Goal: Task Accomplishment & Management: Use online tool/utility

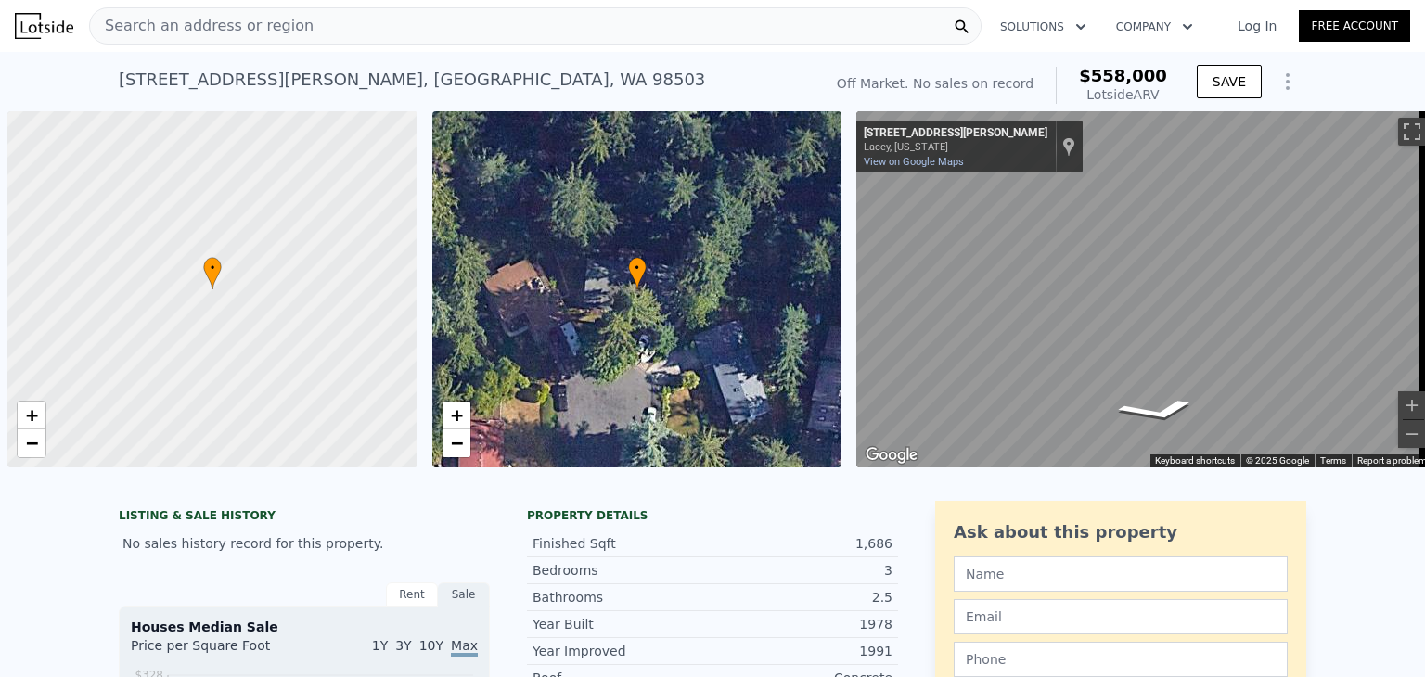
scroll to position [0, 7]
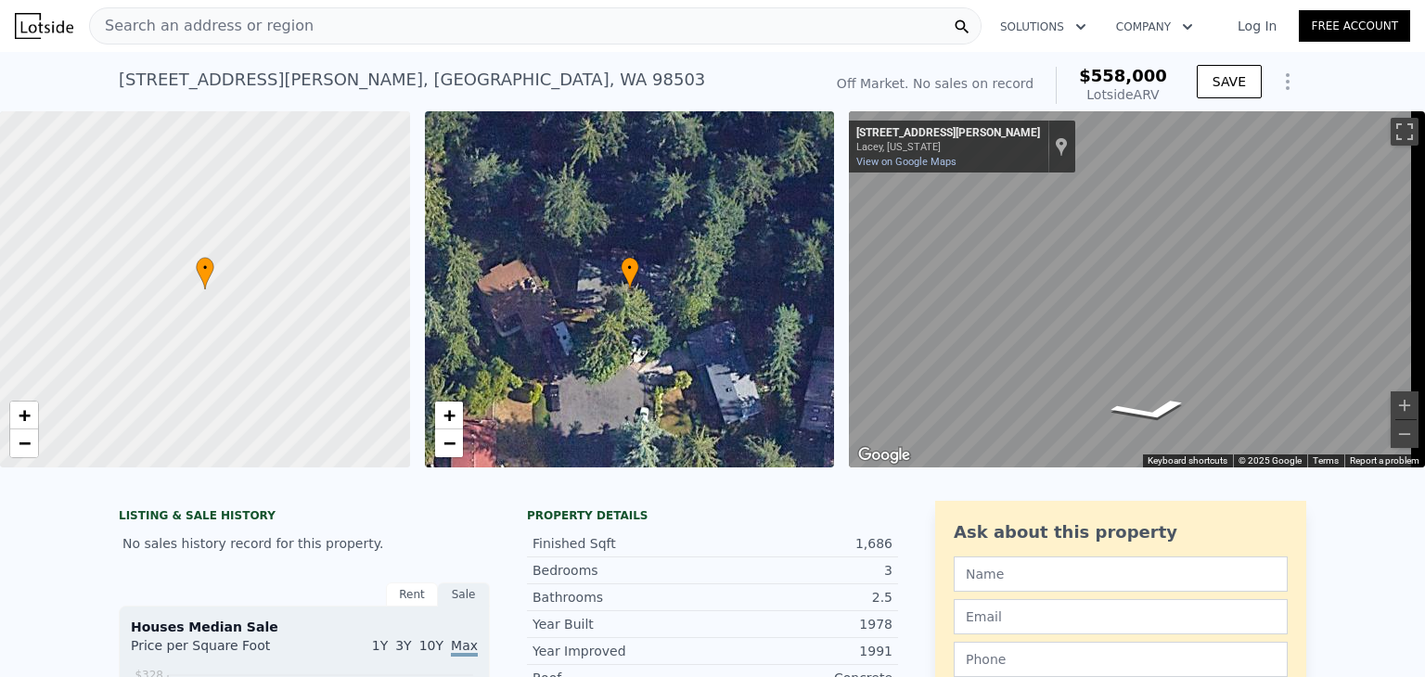
click at [165, 27] on span "Search an address or region" at bounding box center [202, 26] width 224 height 22
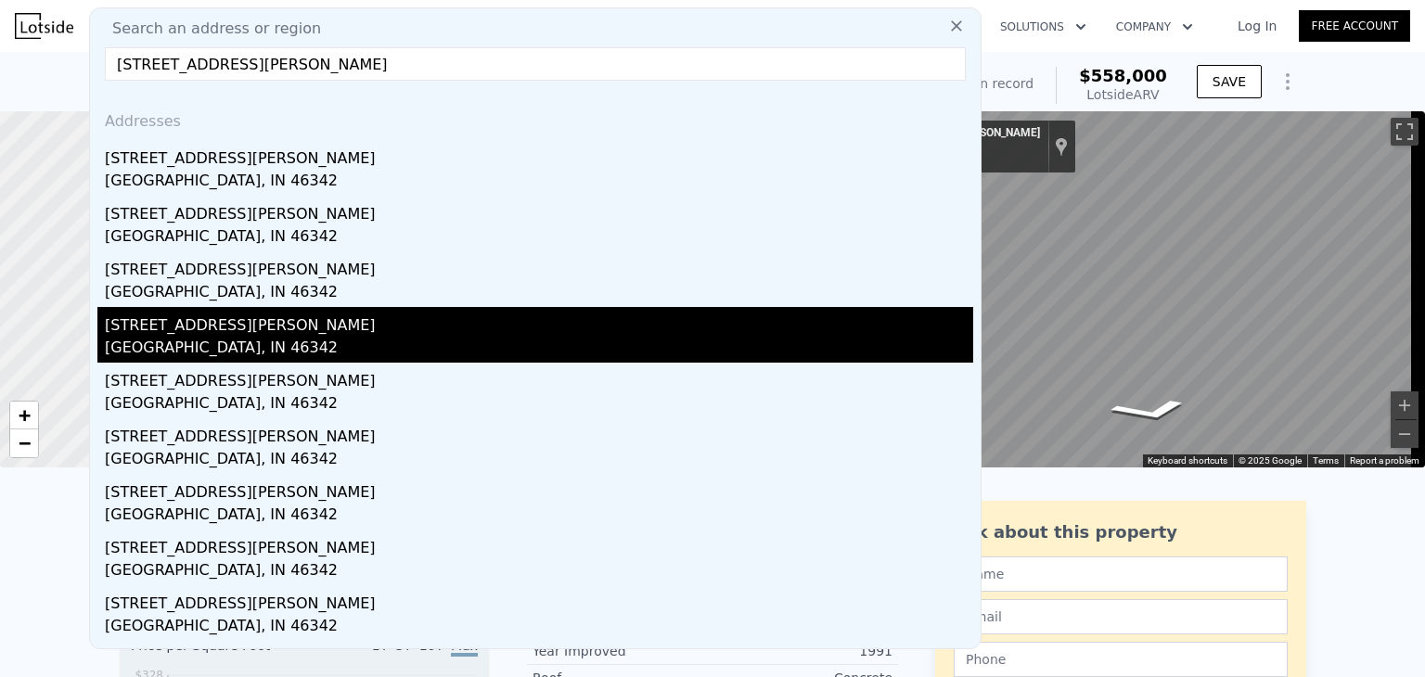
type input "[STREET_ADDRESS][PERSON_NAME]"
click at [145, 338] on div "[GEOGRAPHIC_DATA], IN 46342" at bounding box center [539, 350] width 869 height 26
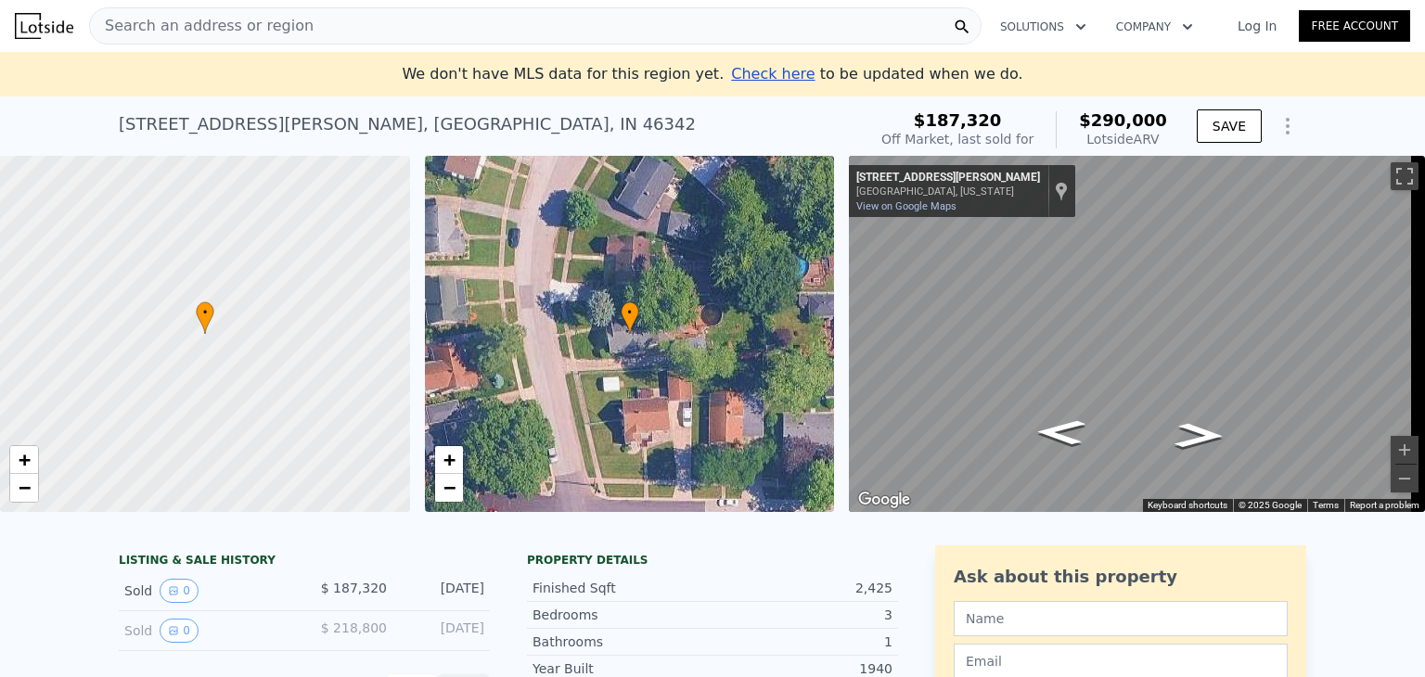
click at [203, 32] on span "Search an address or region" at bounding box center [202, 26] width 224 height 22
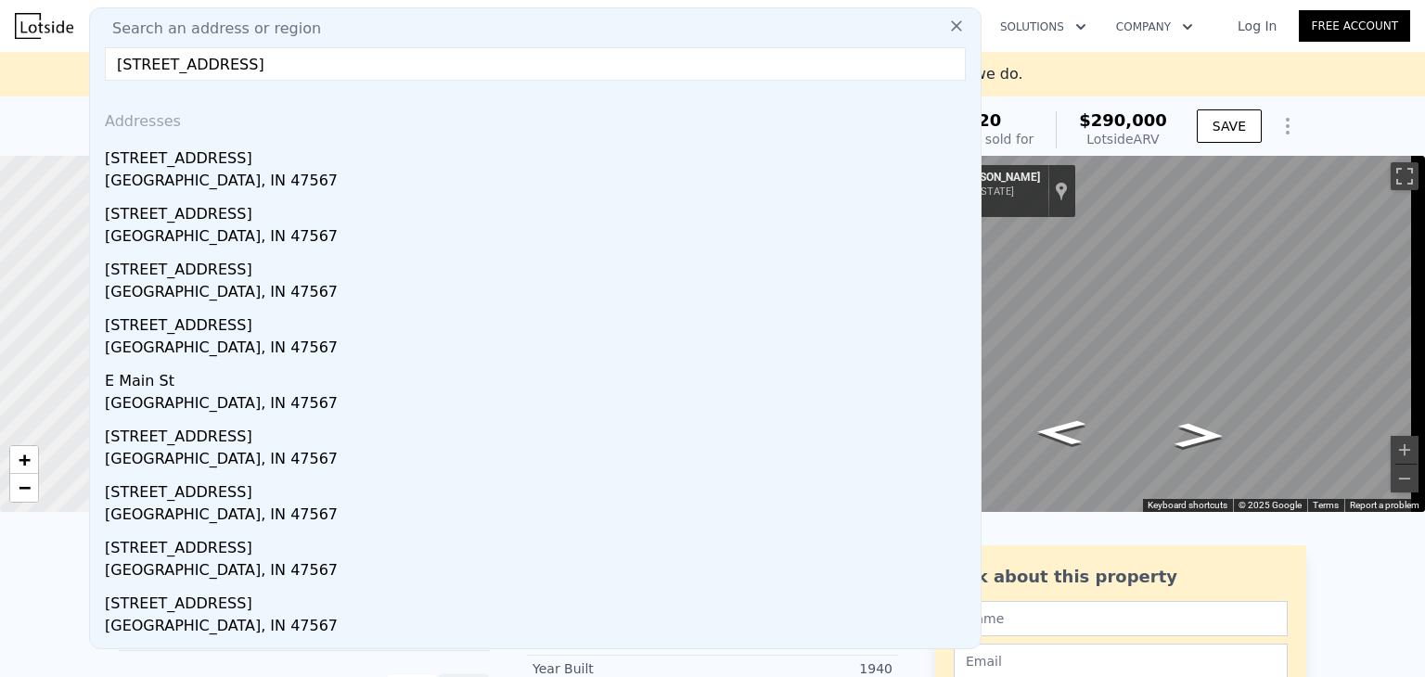
type input "[STREET_ADDRESS]"
click at [180, 161] on div "[STREET_ADDRESS]" at bounding box center [539, 155] width 869 height 30
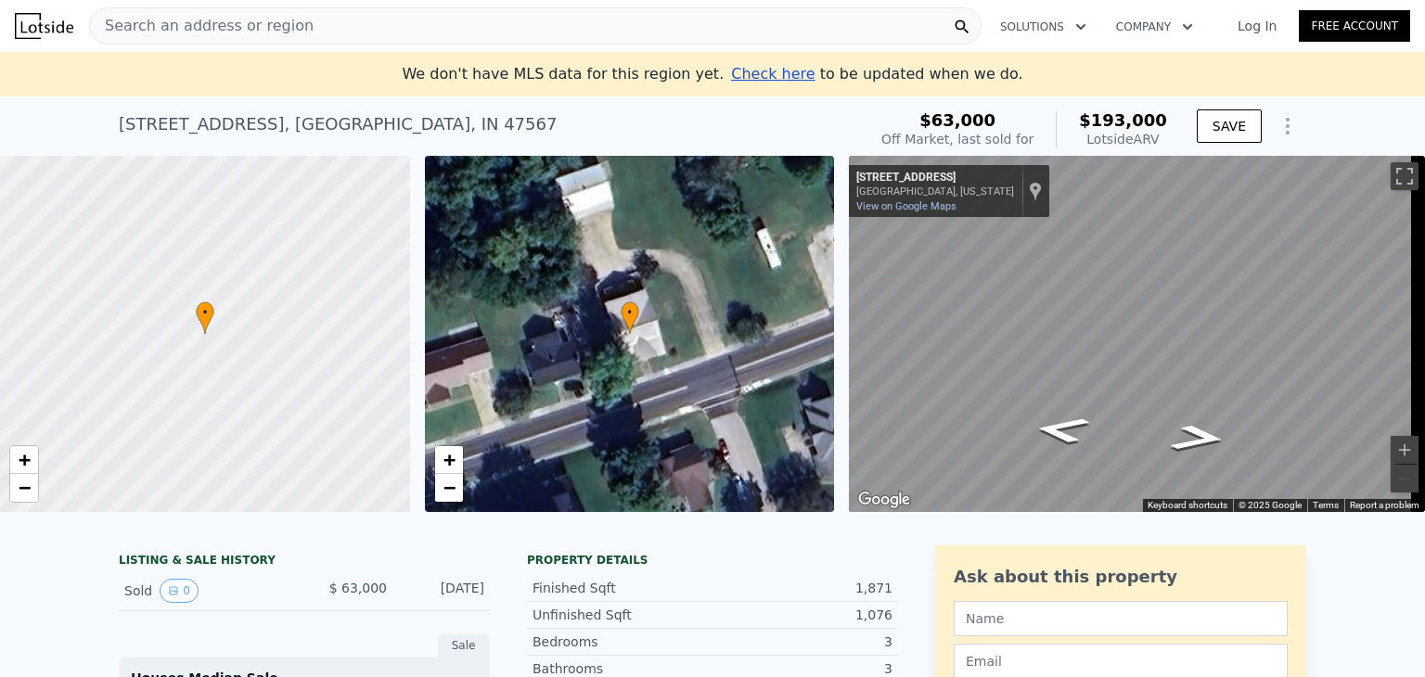
click at [147, 19] on span "Search an address or region" at bounding box center [202, 26] width 224 height 22
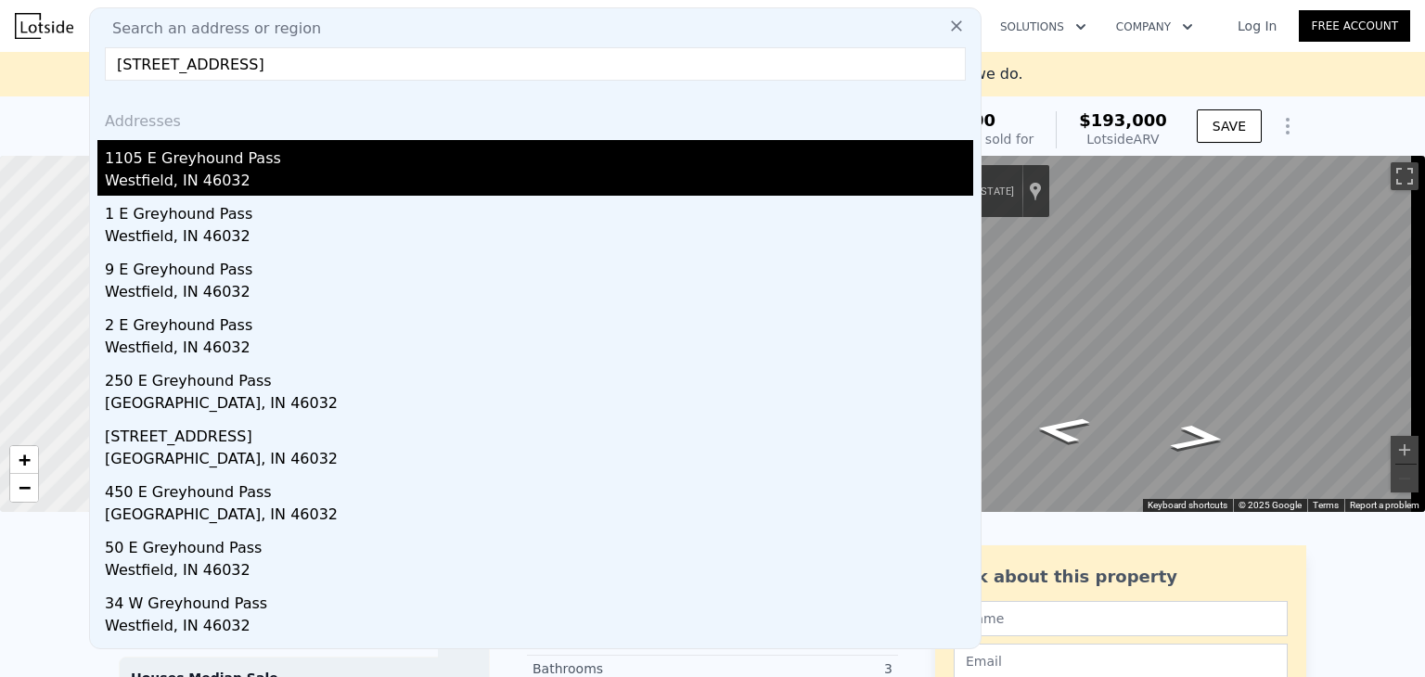
type input "[STREET_ADDRESS]"
click at [183, 174] on div "Westfield, IN 46032" at bounding box center [539, 183] width 869 height 26
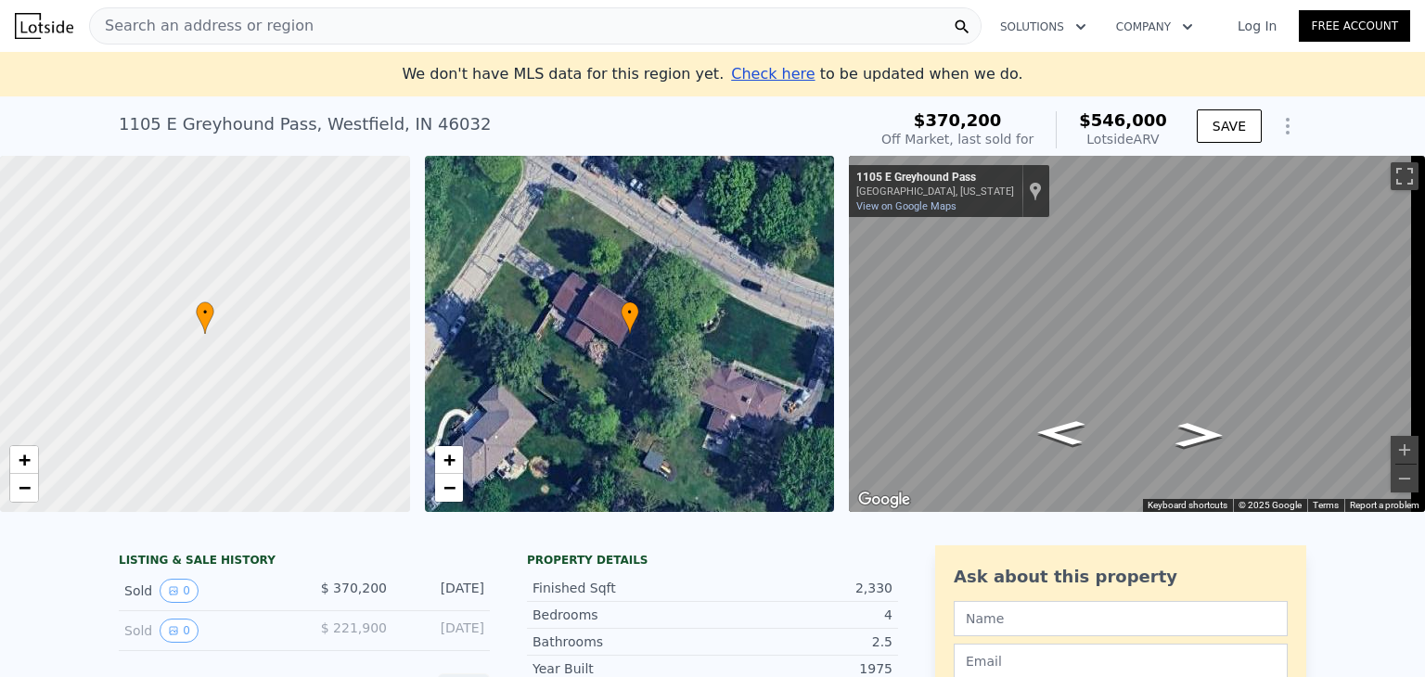
click at [205, 23] on span "Search an address or region" at bounding box center [202, 26] width 224 height 22
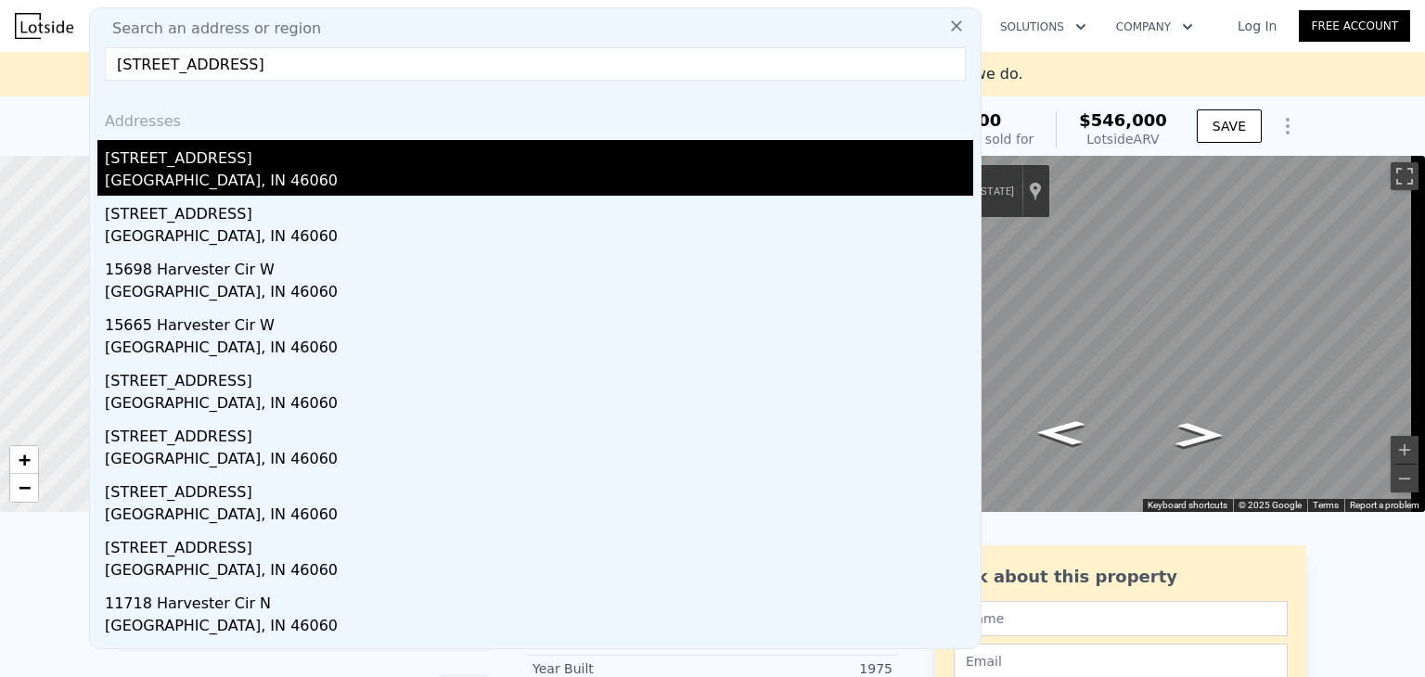
type input "[STREET_ADDRESS]"
click at [200, 165] on div "[STREET_ADDRESS]" at bounding box center [539, 155] width 869 height 30
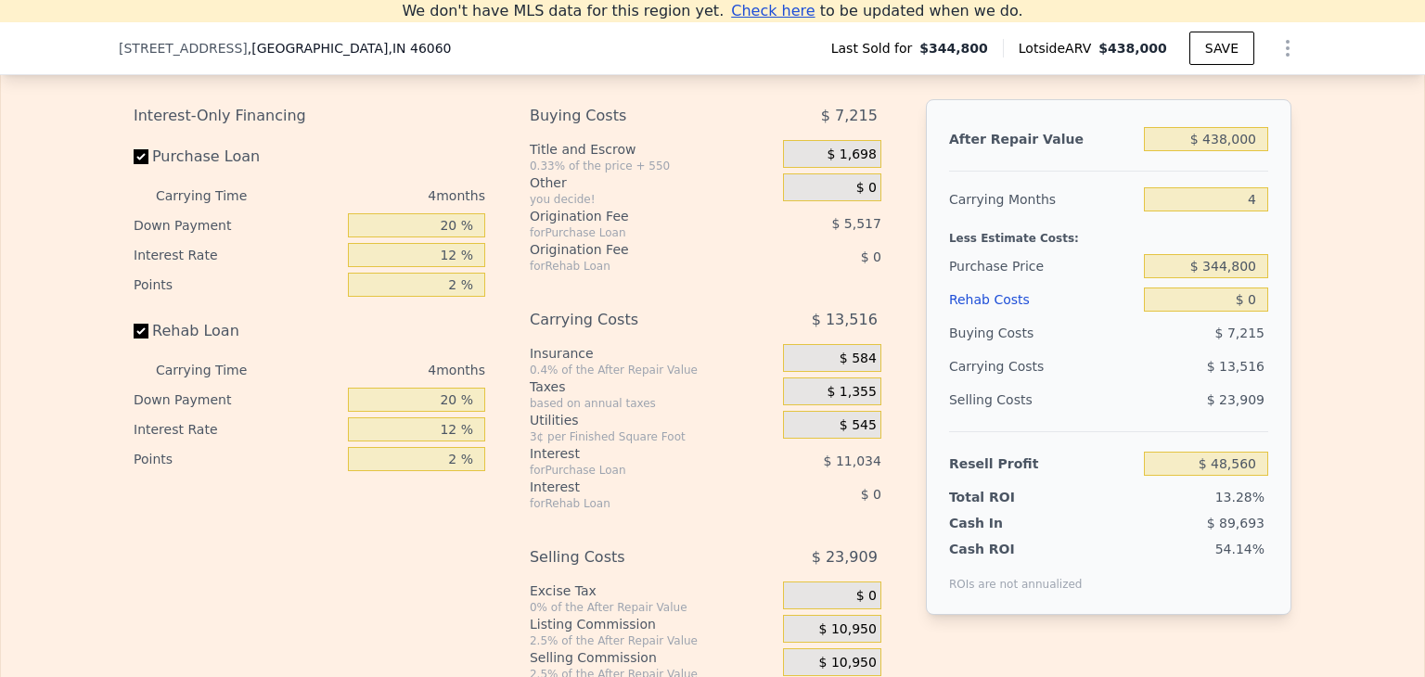
scroll to position [2947, 0]
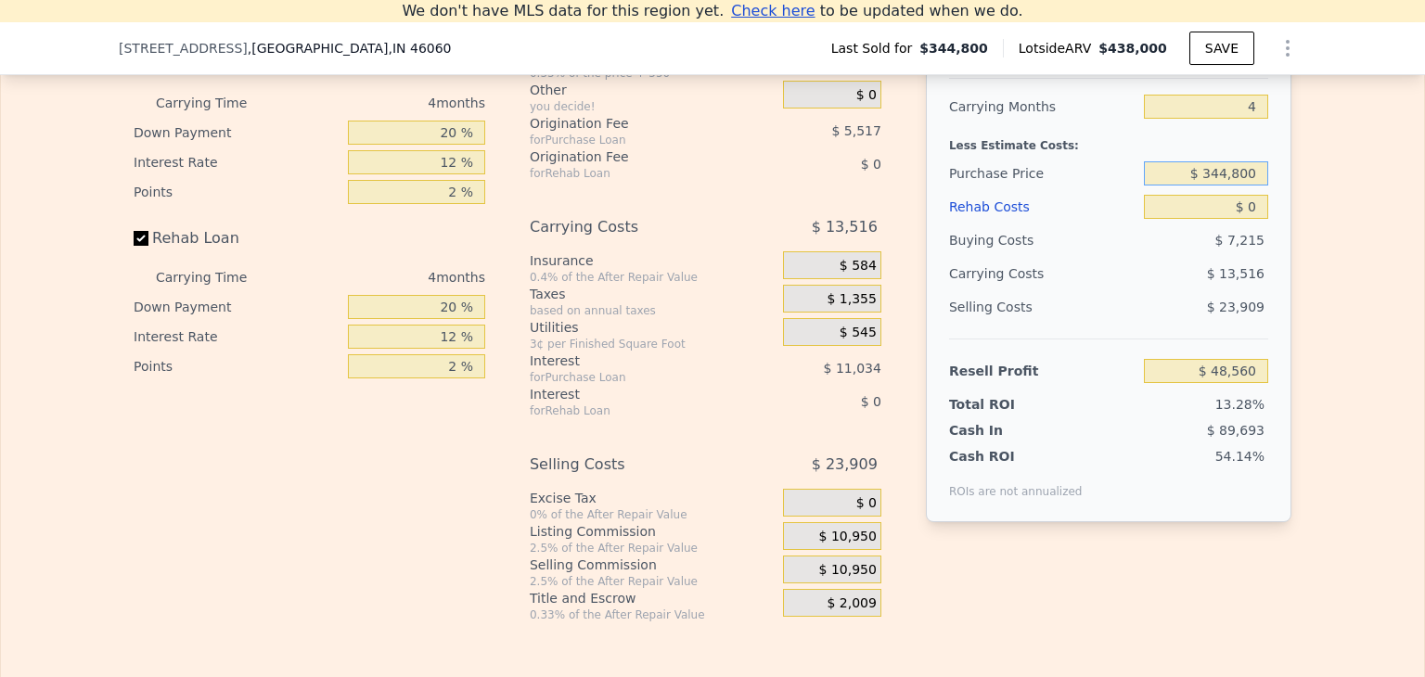
click at [1243, 186] on input "$ 344,800" at bounding box center [1206, 173] width 124 height 24
type input "$ 255,000"
click at [1181, 314] on div "$ 23,909" at bounding box center [1206, 306] width 125 height 33
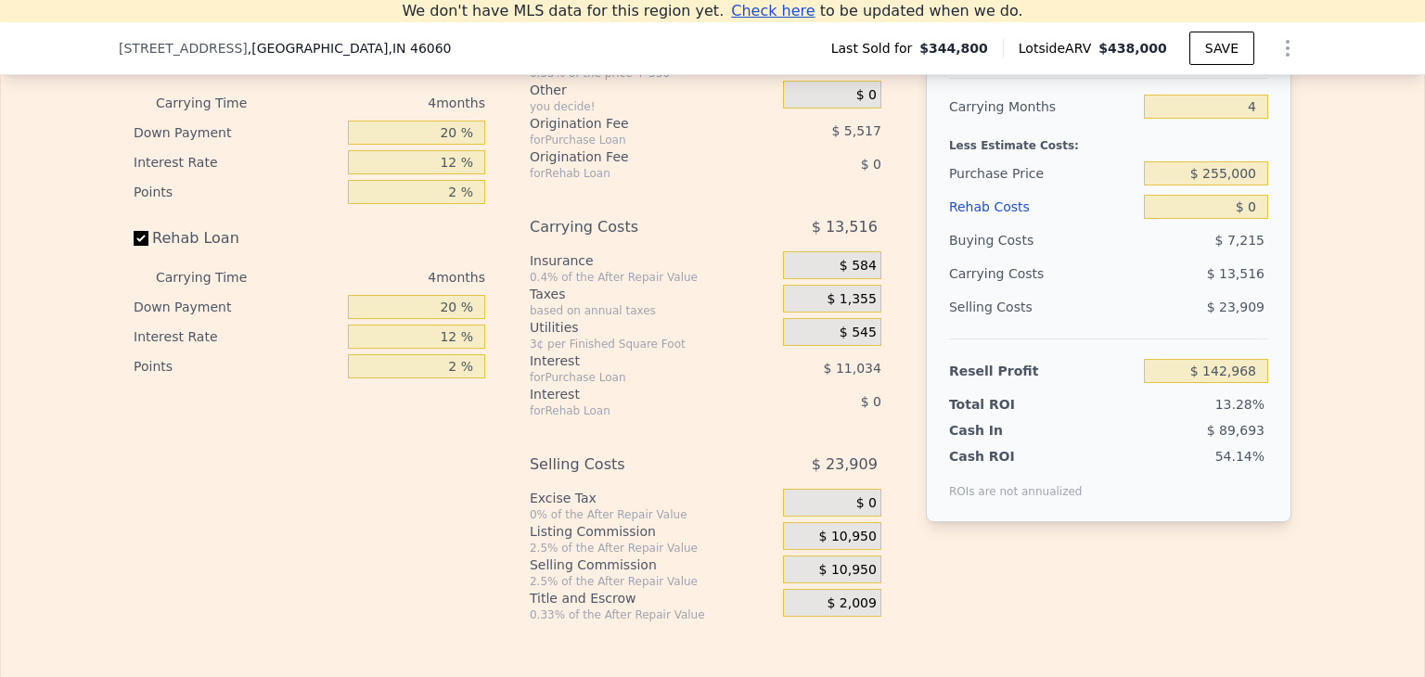
scroll to position [0, 0]
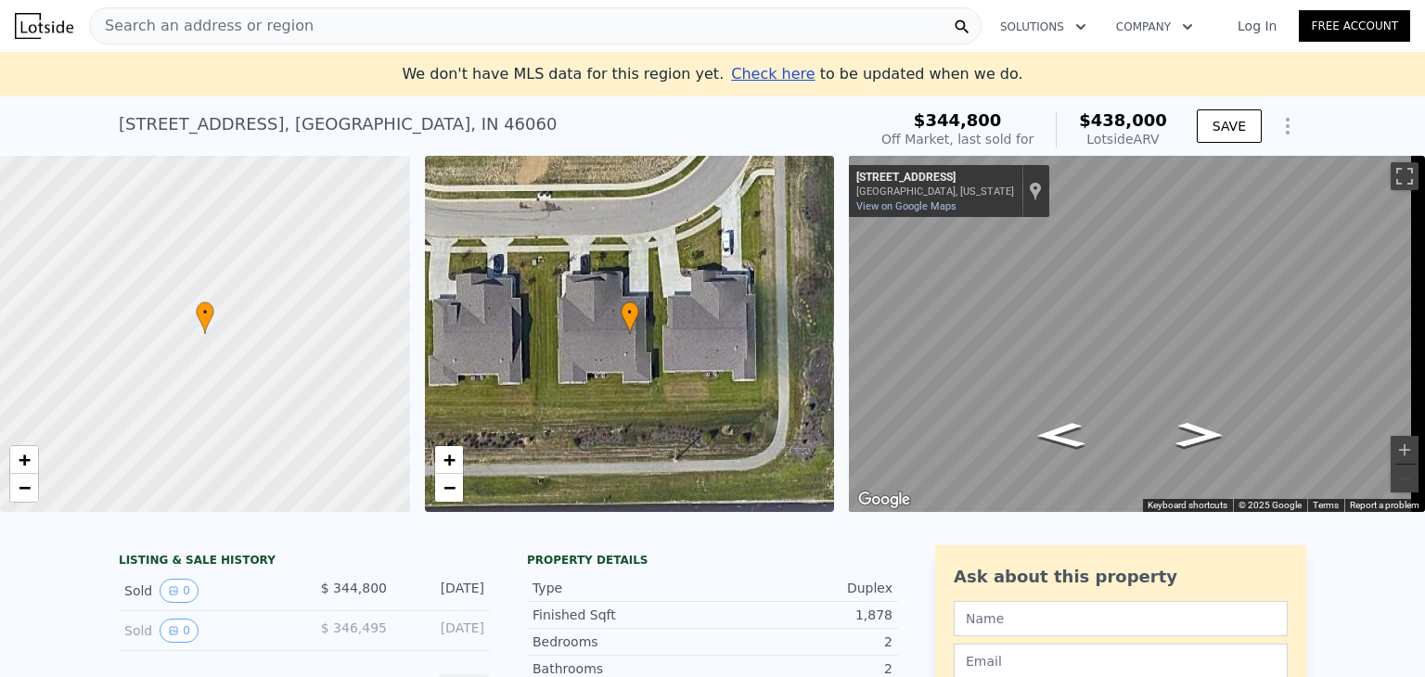
type input "$ 48,560"
click at [148, 28] on span "Search an address or region" at bounding box center [202, 26] width 224 height 22
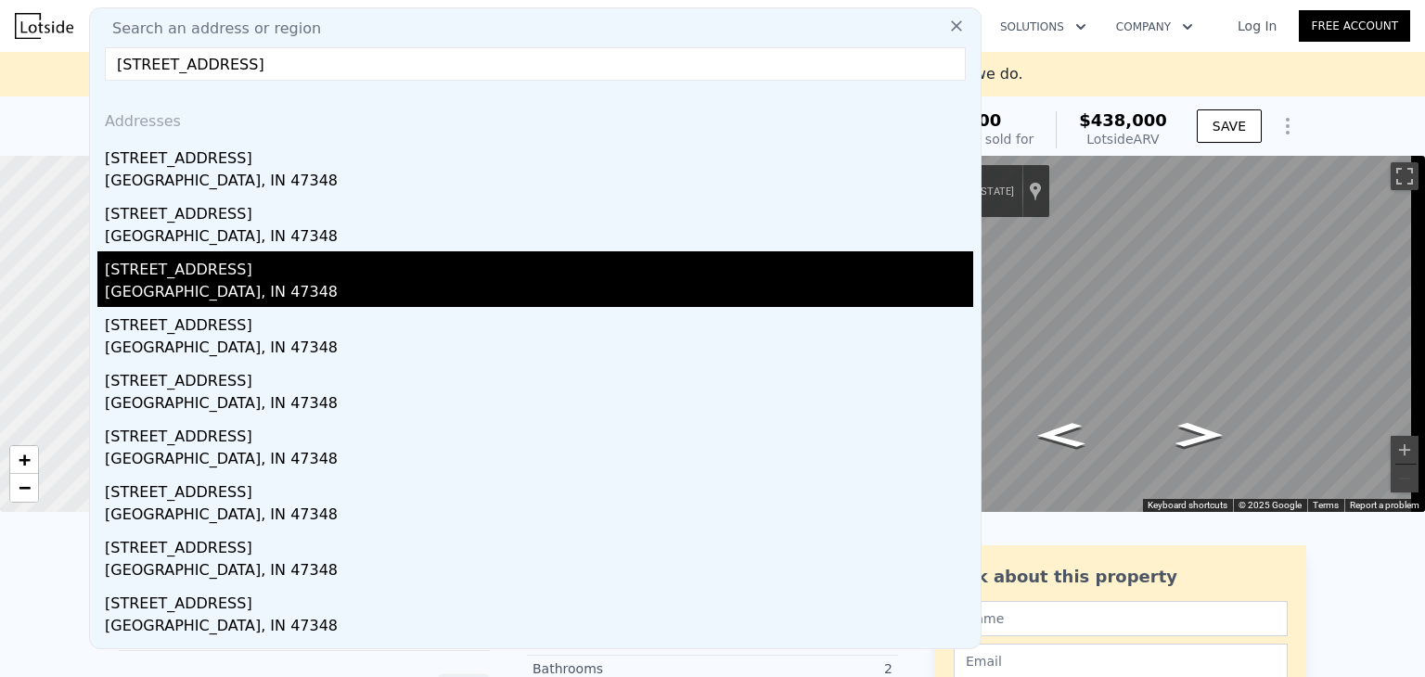
type input "[STREET_ADDRESS]"
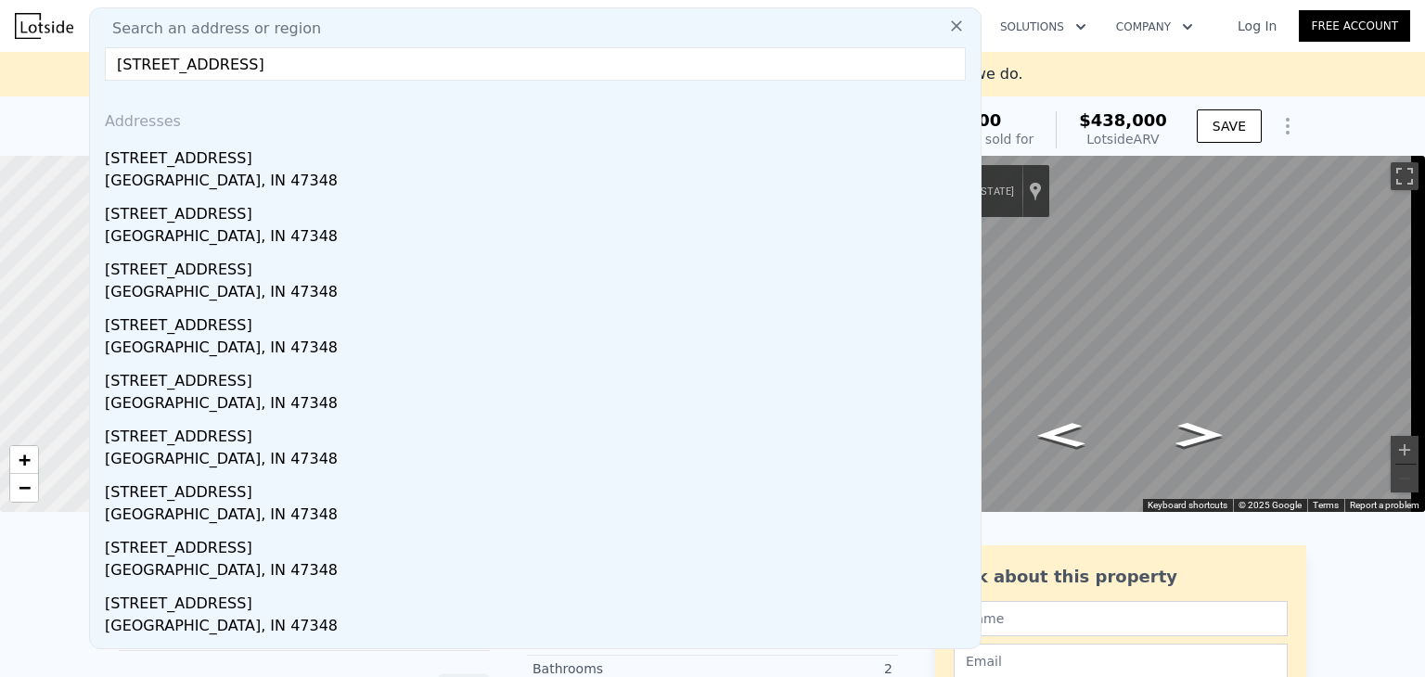
click at [193, 285] on div "[GEOGRAPHIC_DATA], IN 47348" at bounding box center [539, 294] width 869 height 26
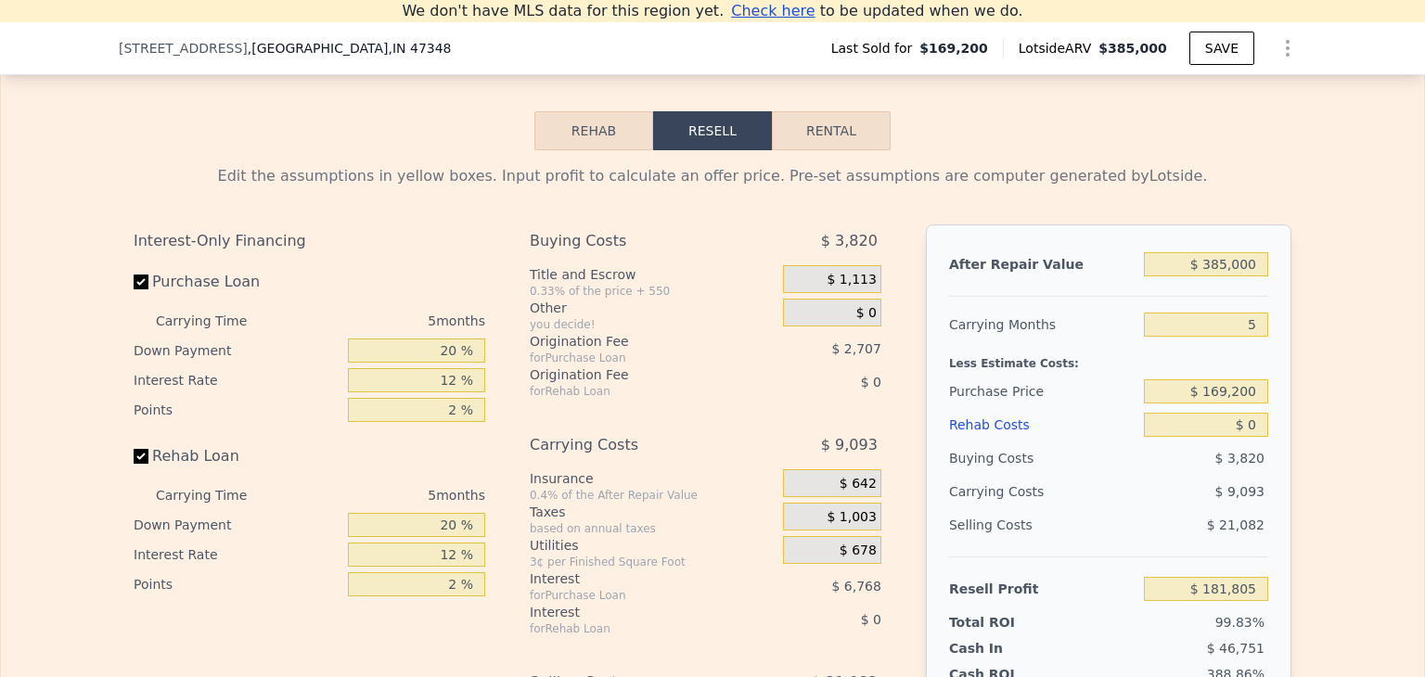
scroll to position [2625, 0]
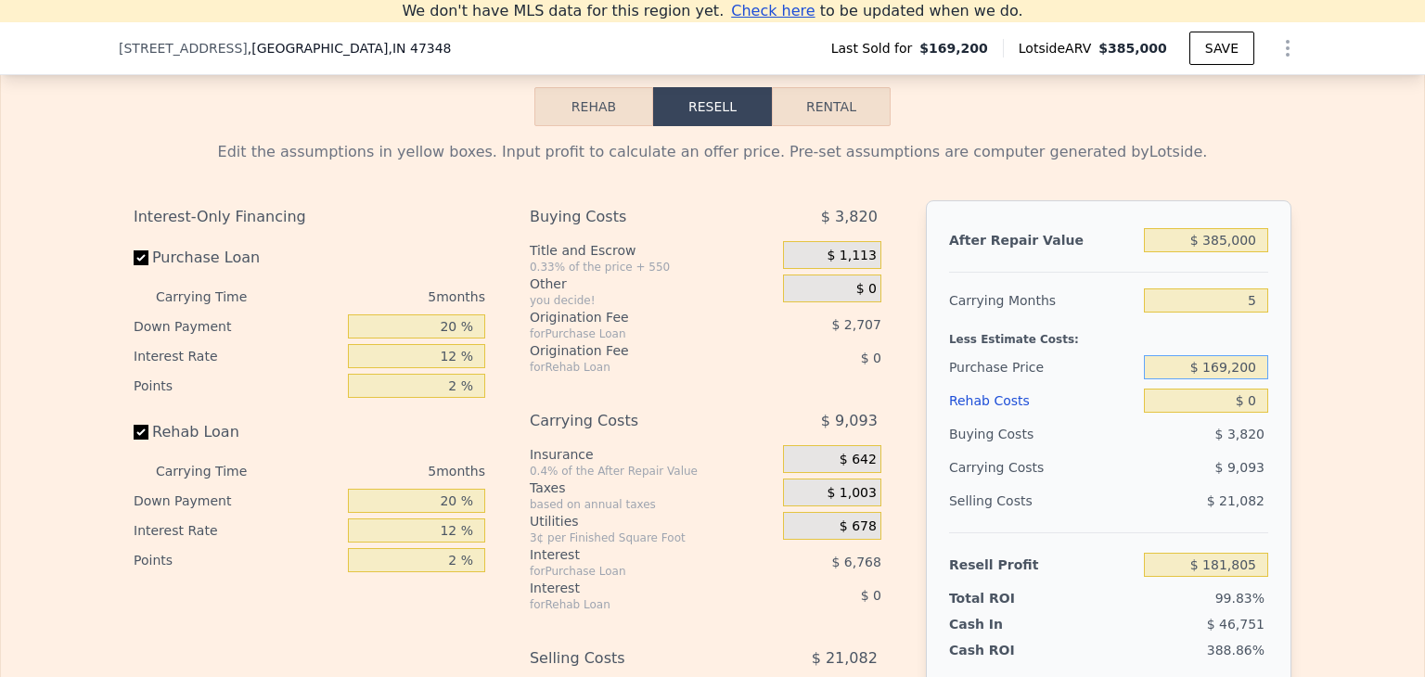
click at [1214, 380] on input "$ 169,200" at bounding box center [1206, 367] width 124 height 24
type input "$ 135,000"
type input "$ 181,805"
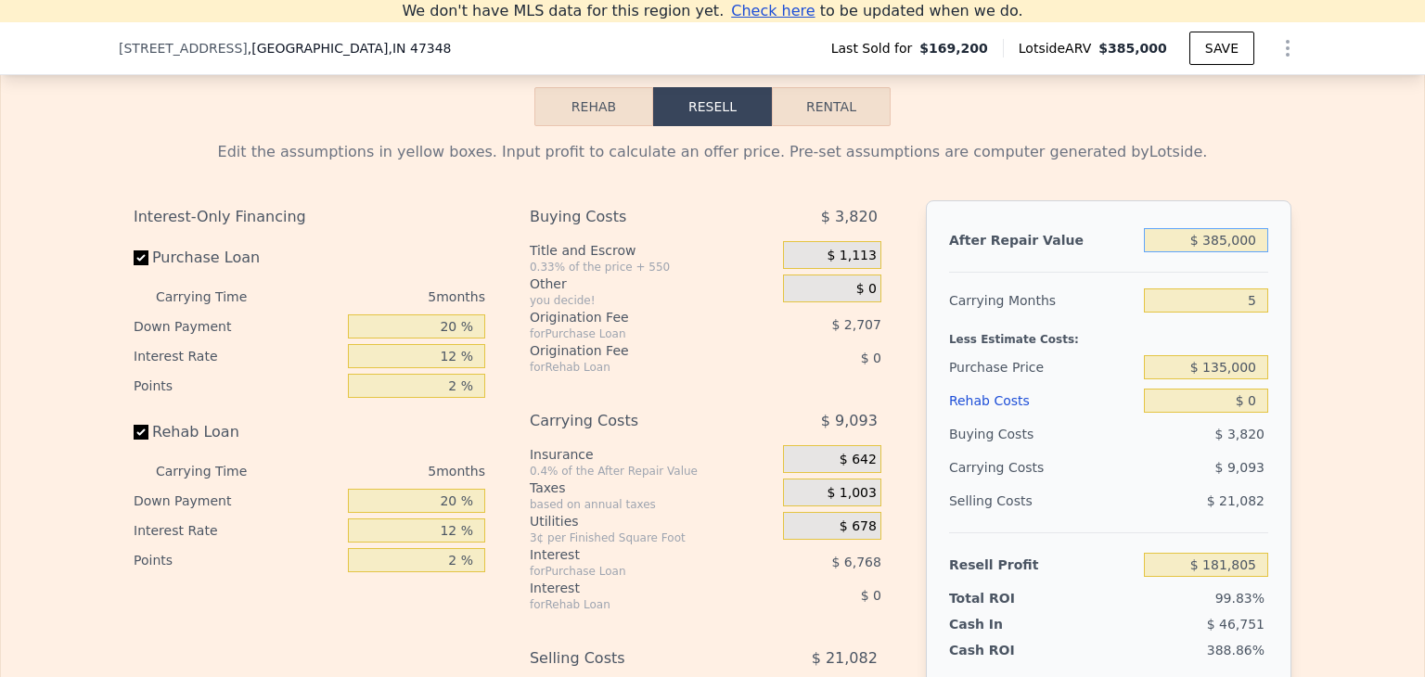
click at [1242, 252] on input "$ 385,000" at bounding box center [1206, 240] width 124 height 24
type input "$ 2"
type input "-$ 182,019"
type input "$ 21"
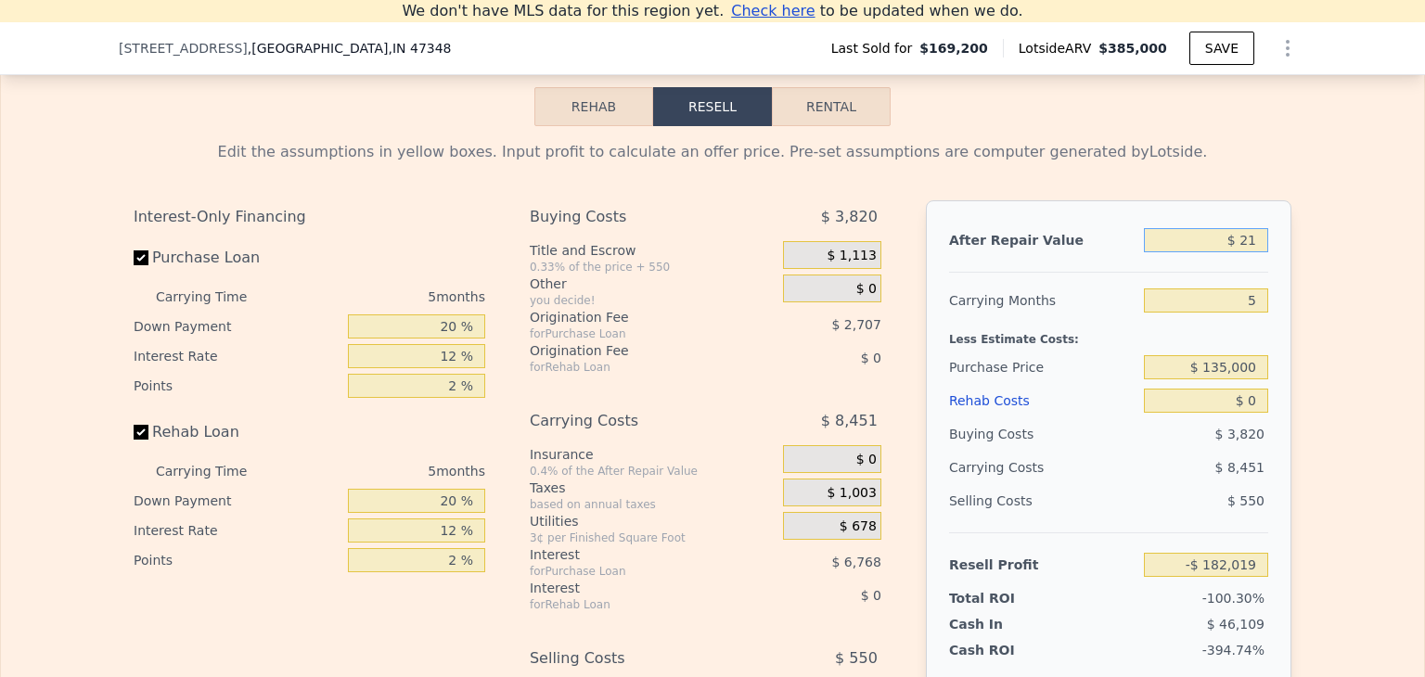
type input "-$ 182,002"
type input "$ 216"
type input "-$ 181,816"
type input "$ 2,160"
type input "-$ 179,980"
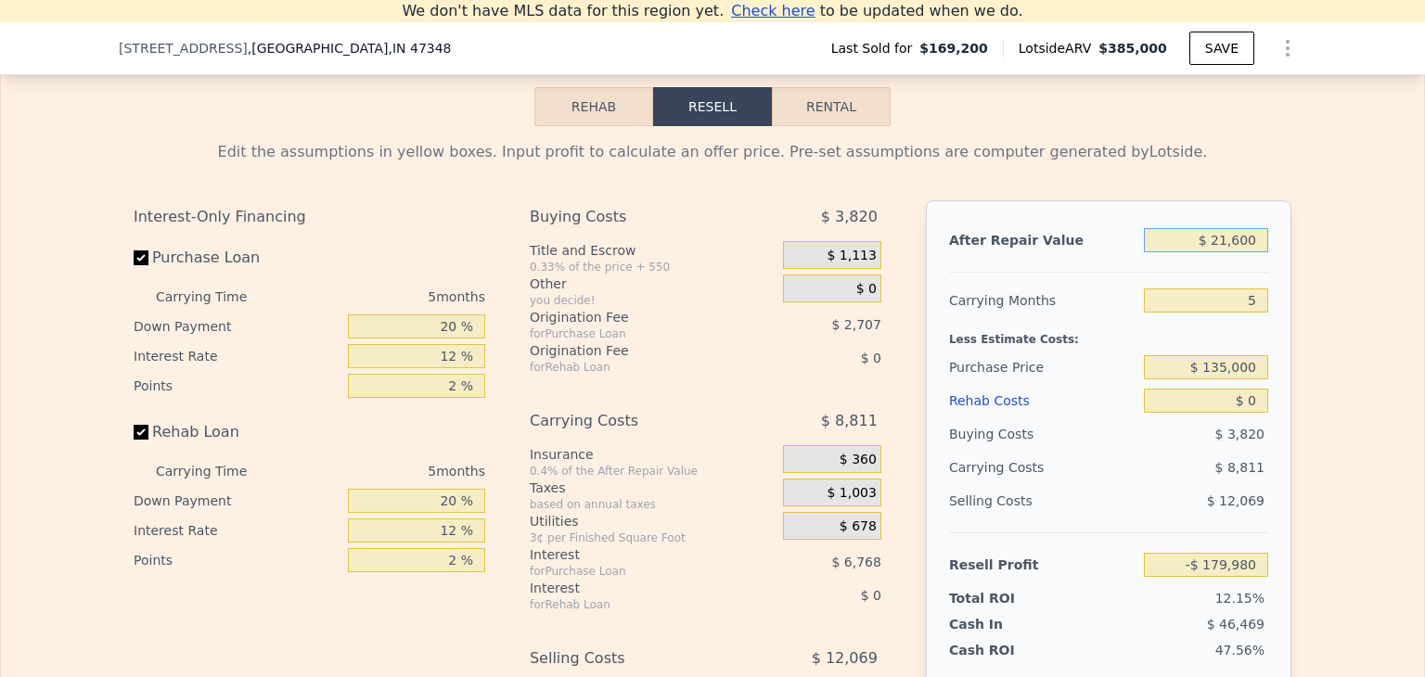
type input "$ 216,000"
type input "$ 22,100"
type input "$ 21,600"
type input "-$ 161,609"
type input "$ 2,160"
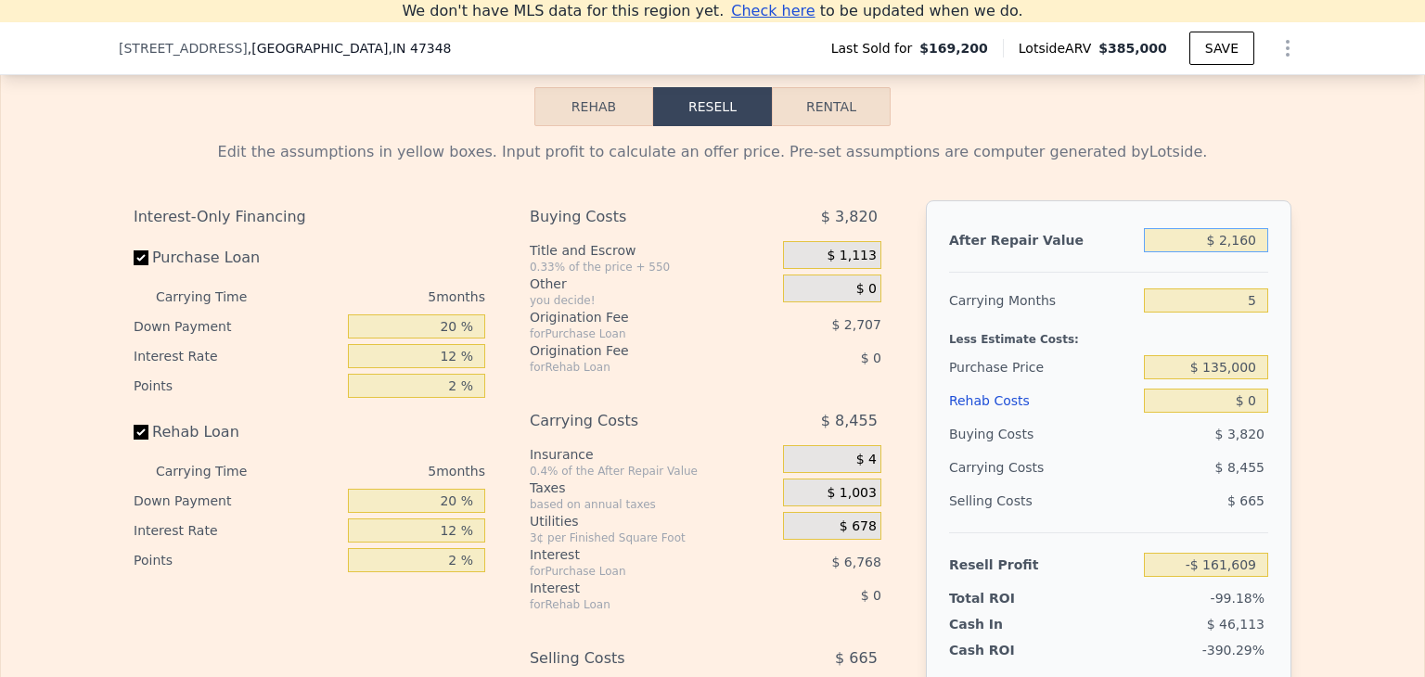
type input "-$ 179,980"
type input "$ 21"
type input "-$ 182,002"
type input "$ 2"
type input "-$ 182,019"
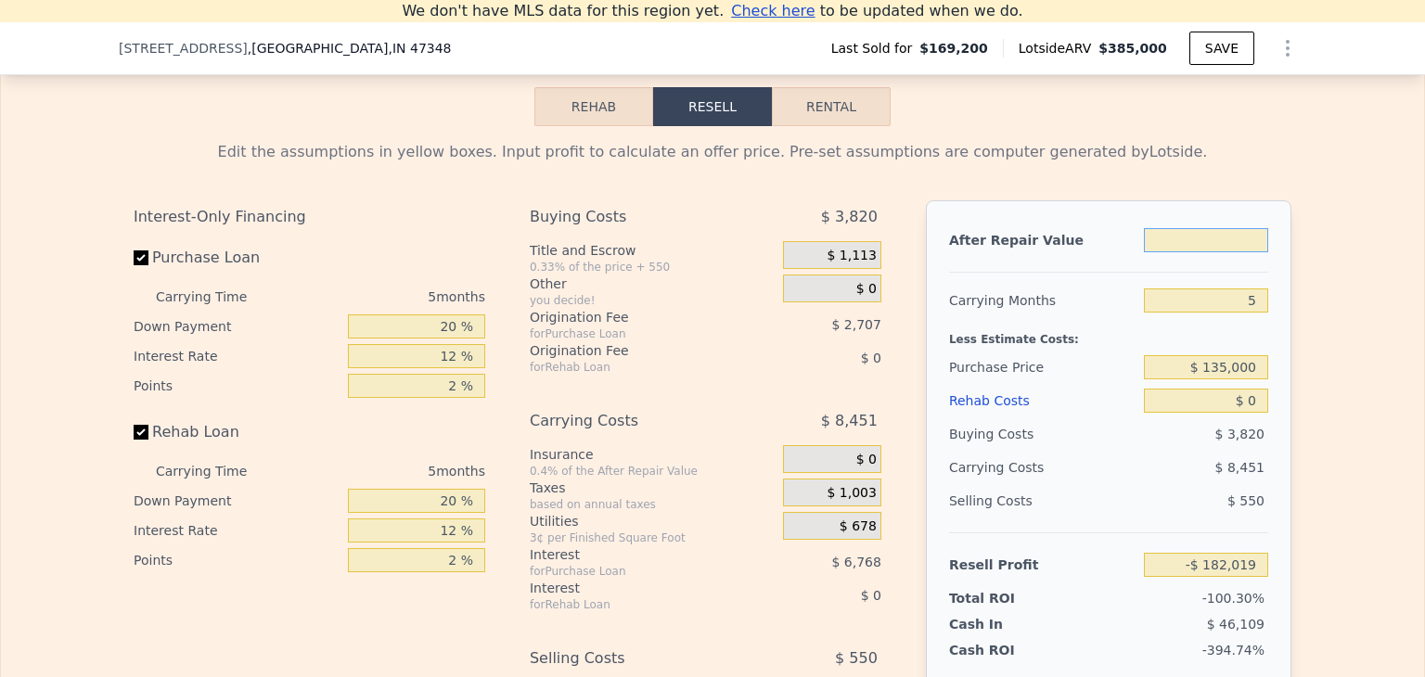
type input "$ 3"
type input "-$ 182,018"
type input "$ 38"
type input "-$ 181,985"
type input "$ 385"
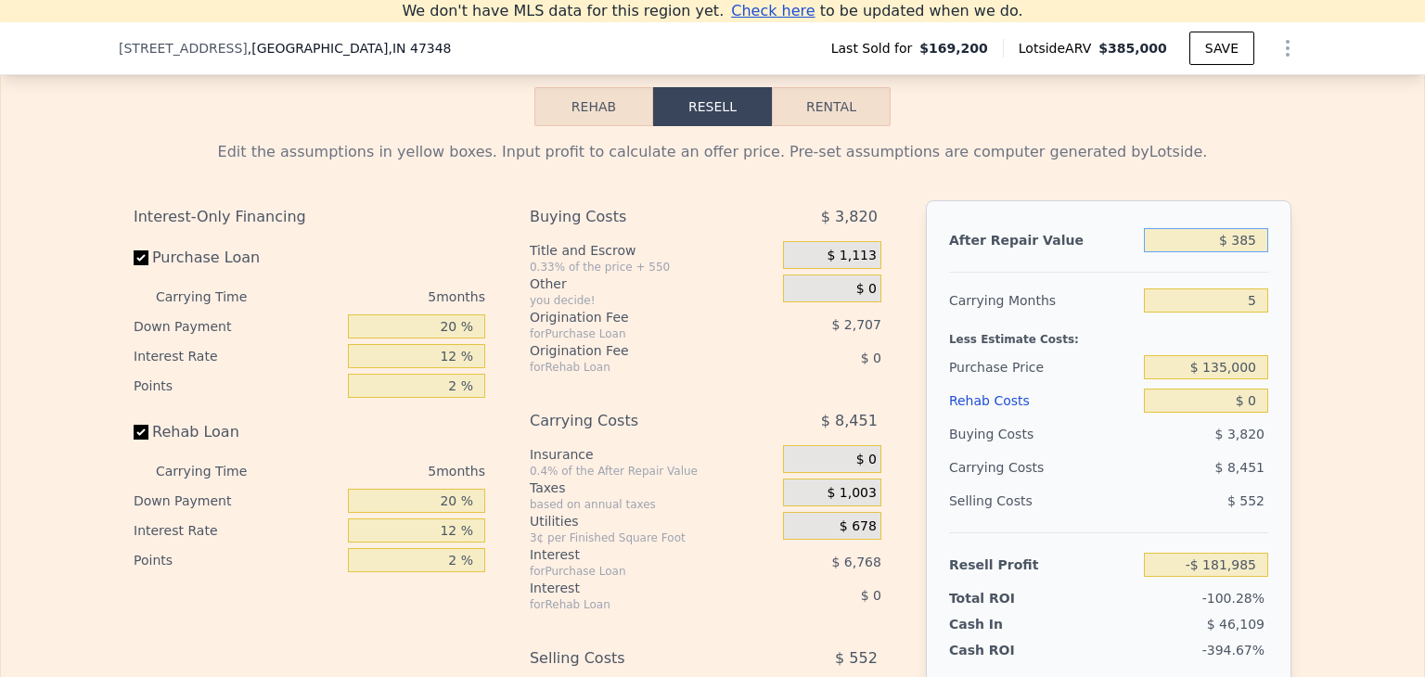
type input "-$ 181,658"
type input "$ 3,850"
type input "-$ 178,382"
type input "$ 38,500"
type input "-$ 145,639"
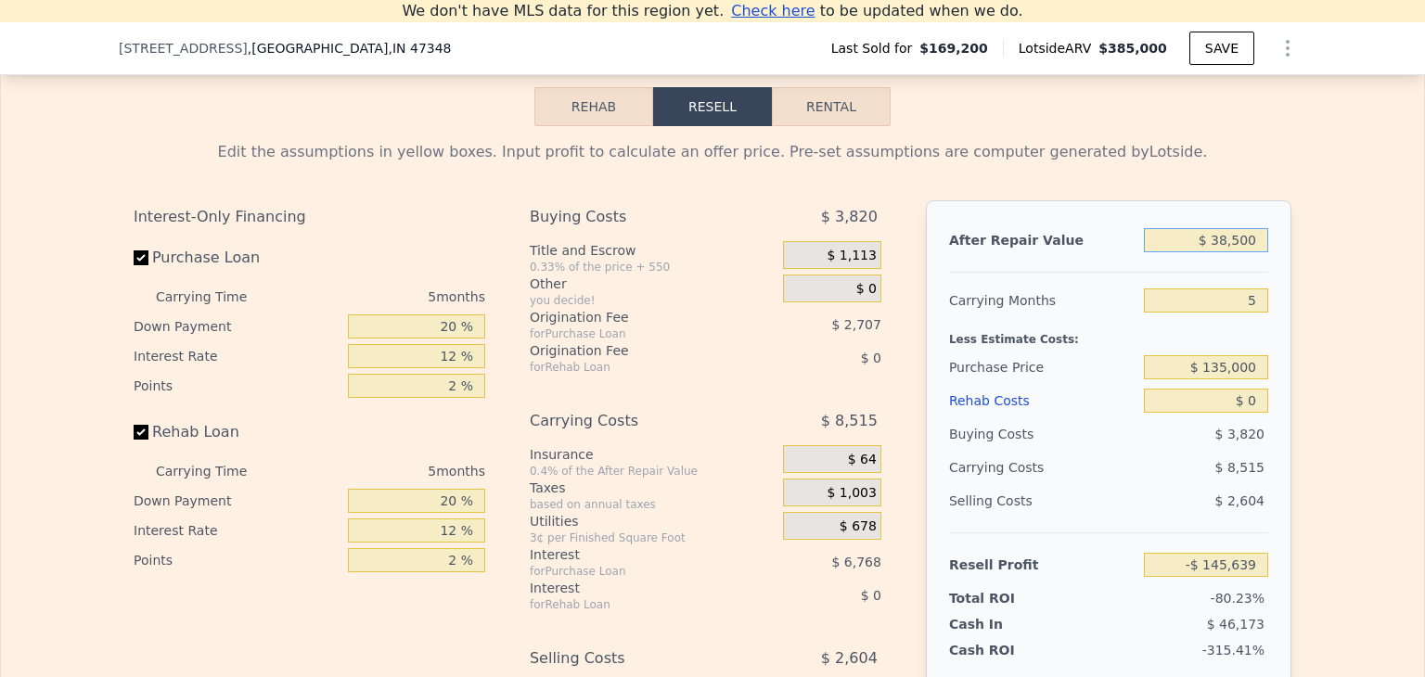
type input "$ 385,000"
type input "$ 181,805"
click at [1103, 439] on div "Buying Costs" at bounding box center [1042, 434] width 187 height 33
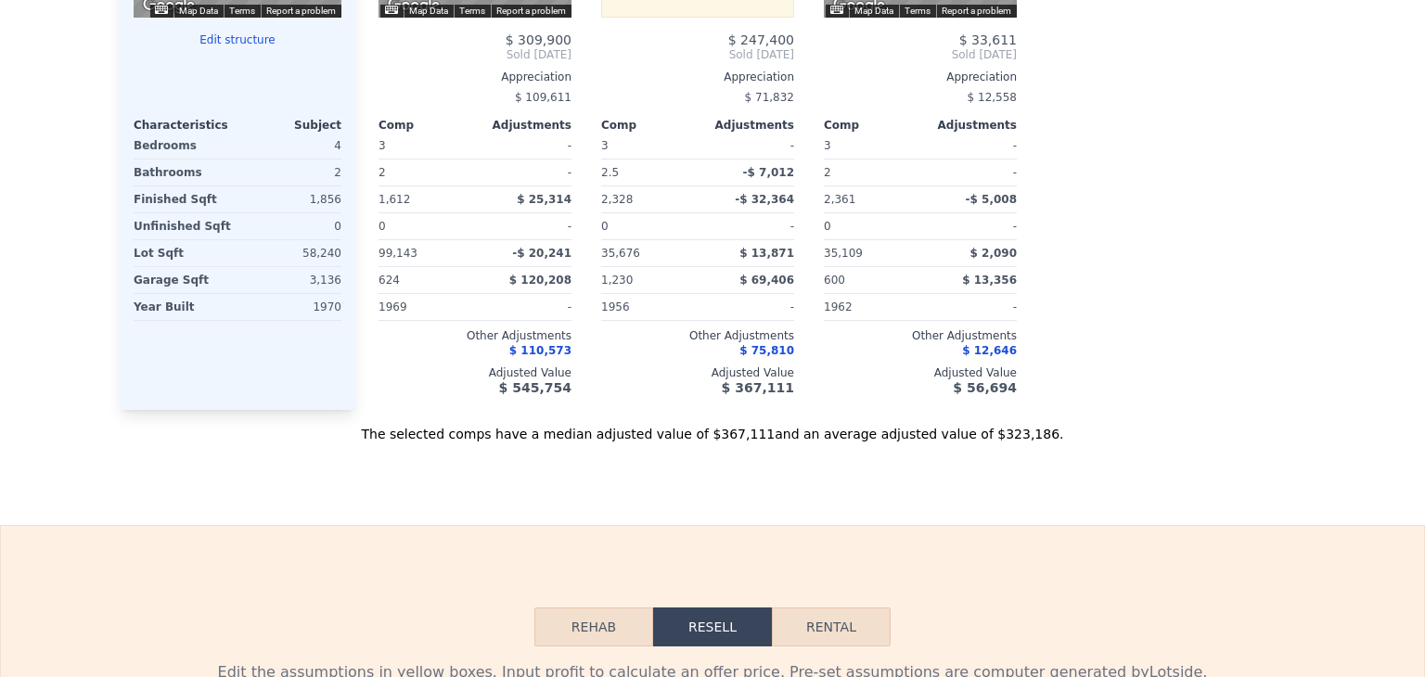
scroll to position [0, 0]
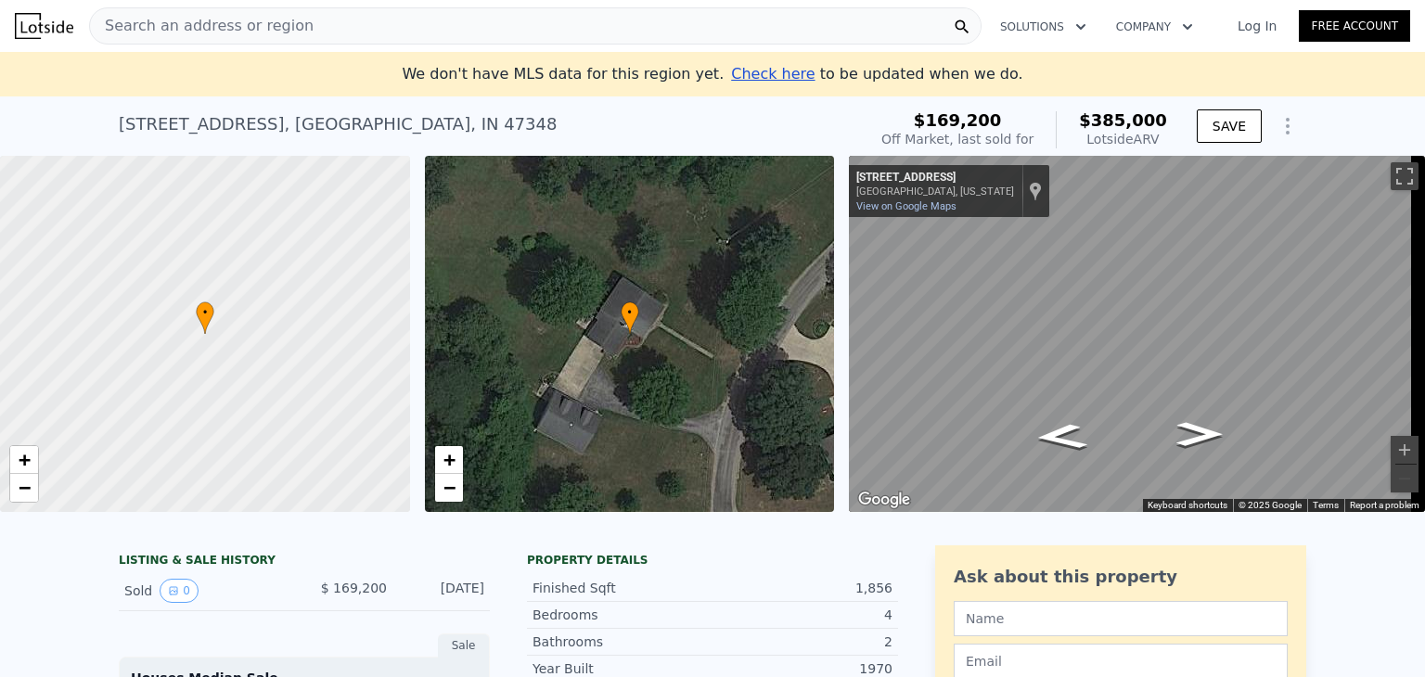
click at [139, 25] on span "Search an address or region" at bounding box center [202, 26] width 224 height 22
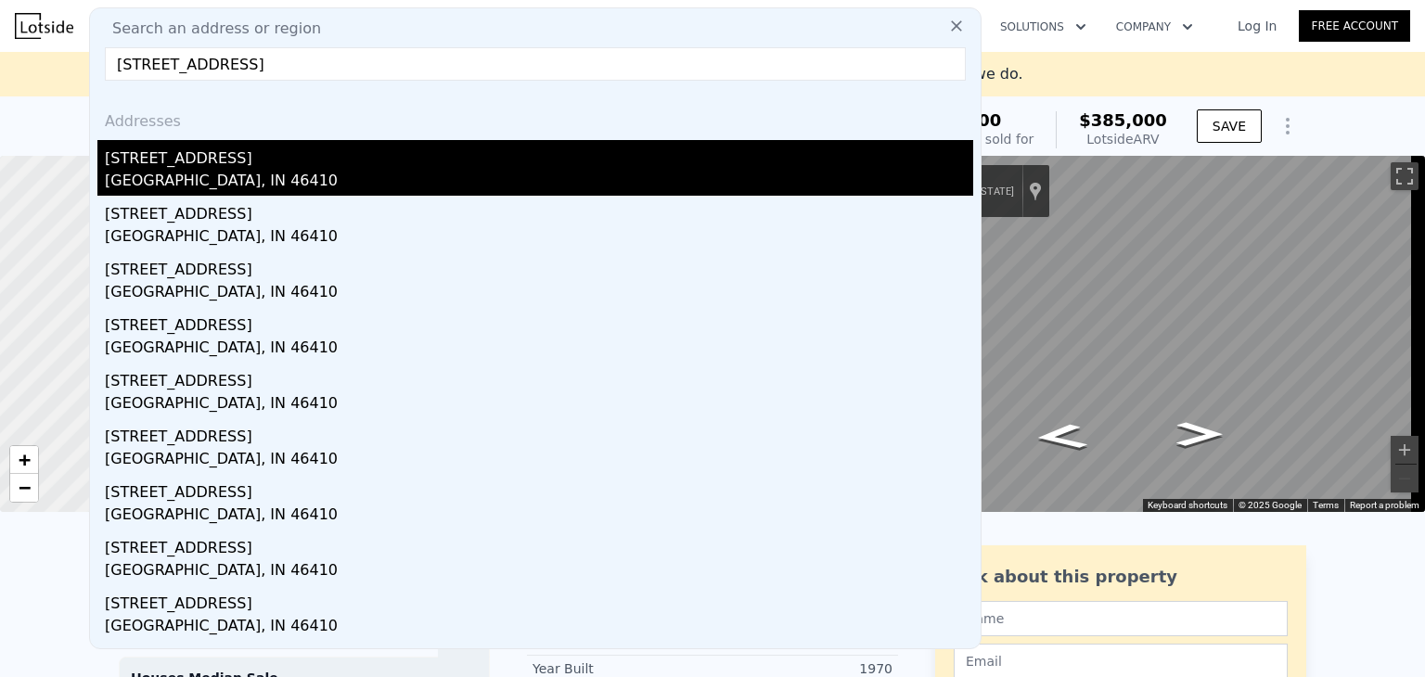
type input "[STREET_ADDRESS]"
click at [152, 172] on div "[GEOGRAPHIC_DATA], IN 46410" at bounding box center [539, 183] width 869 height 26
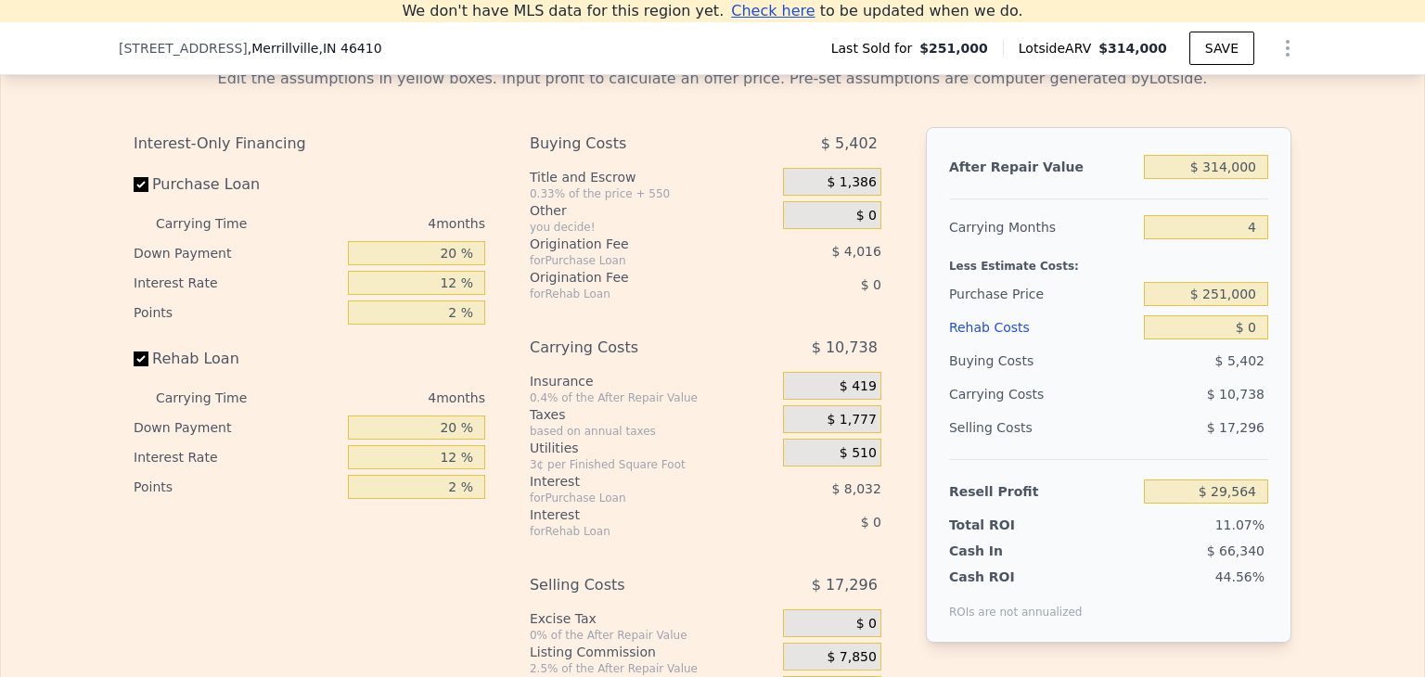
scroll to position [2779, 0]
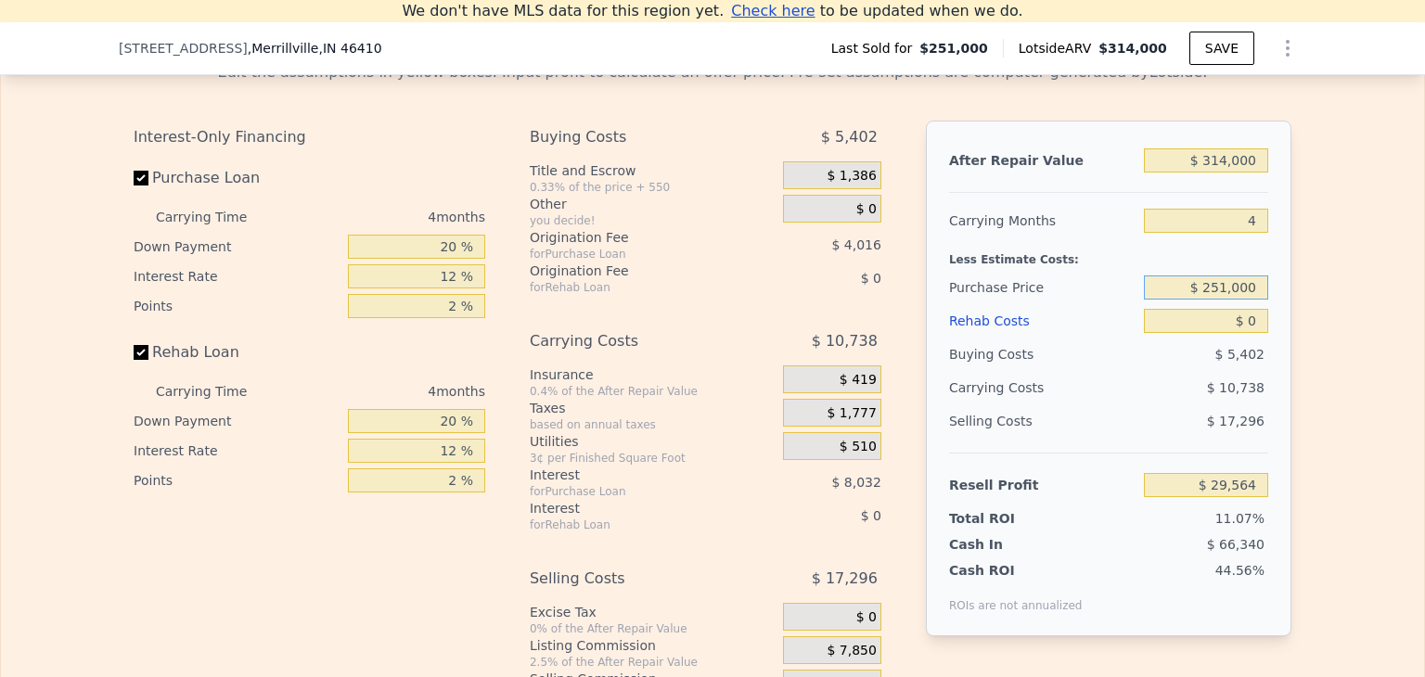
click at [1217, 300] on input "$ 251,000" at bounding box center [1206, 288] width 124 height 24
type input "$ 210,000"
type input "$ 72,669"
click at [1130, 405] on div "$ 9,426" at bounding box center [1171, 387] width 196 height 33
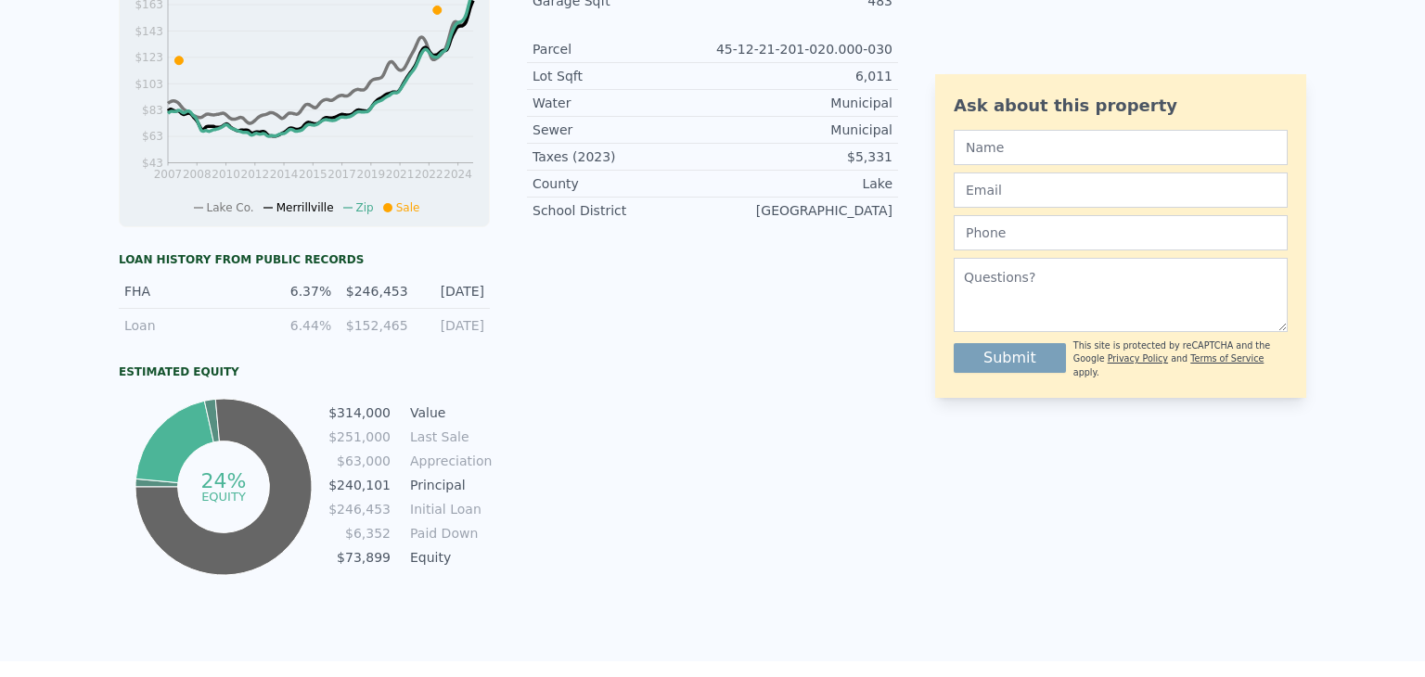
scroll to position [15, 0]
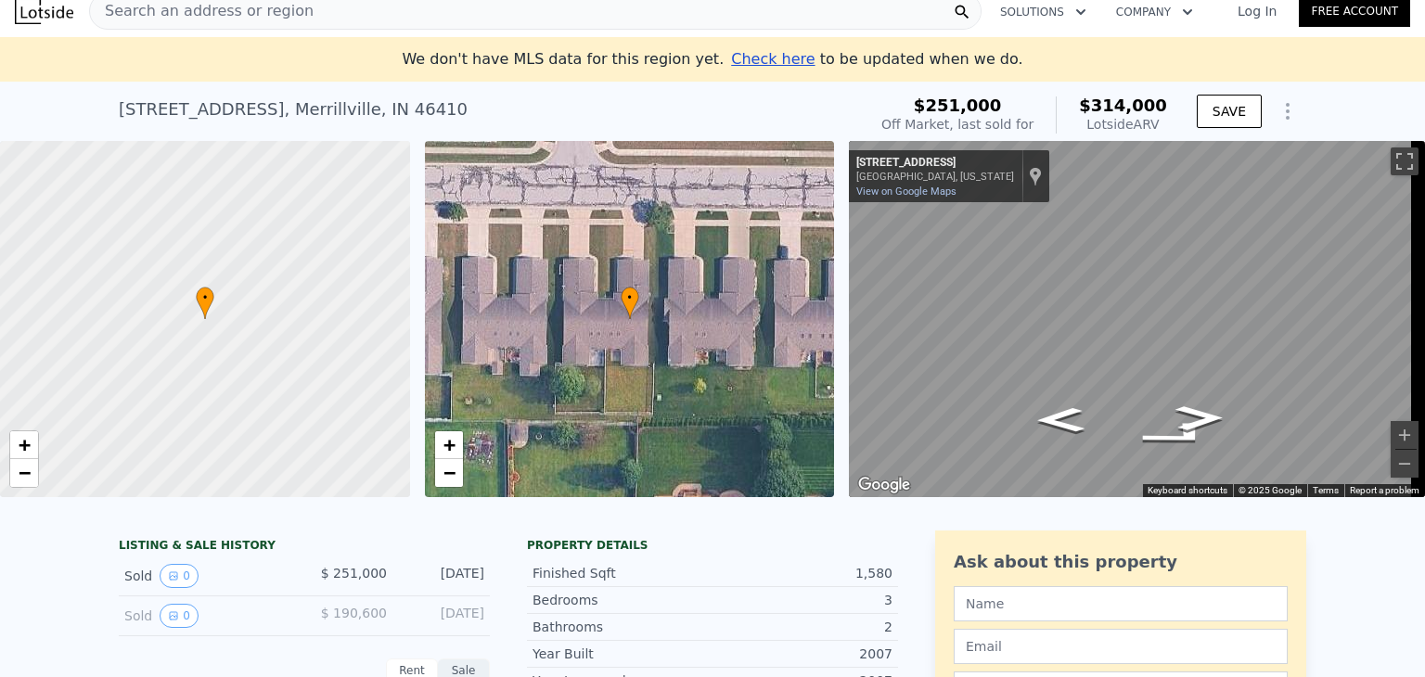
click at [280, 12] on span "Search an address or region" at bounding box center [202, 11] width 224 height 22
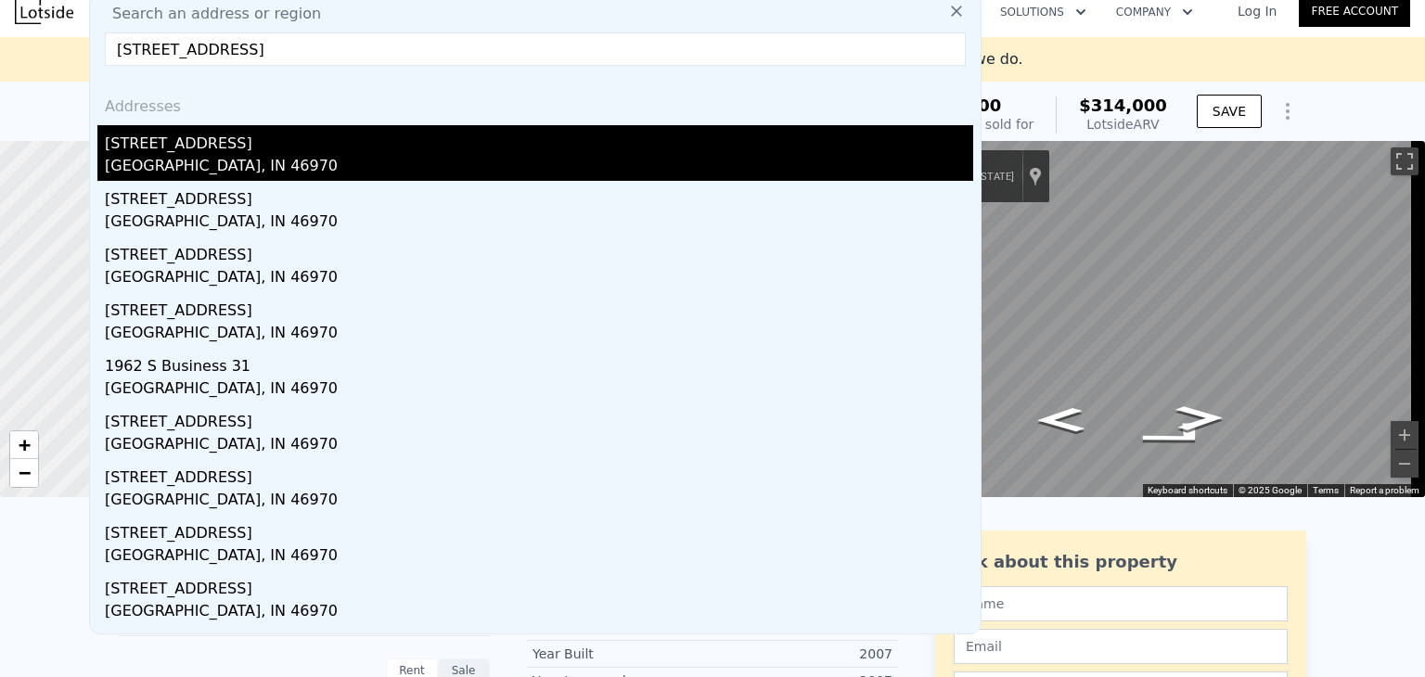
type input "[STREET_ADDRESS]"
click at [194, 155] on div "[GEOGRAPHIC_DATA], IN 46970" at bounding box center [539, 168] width 869 height 26
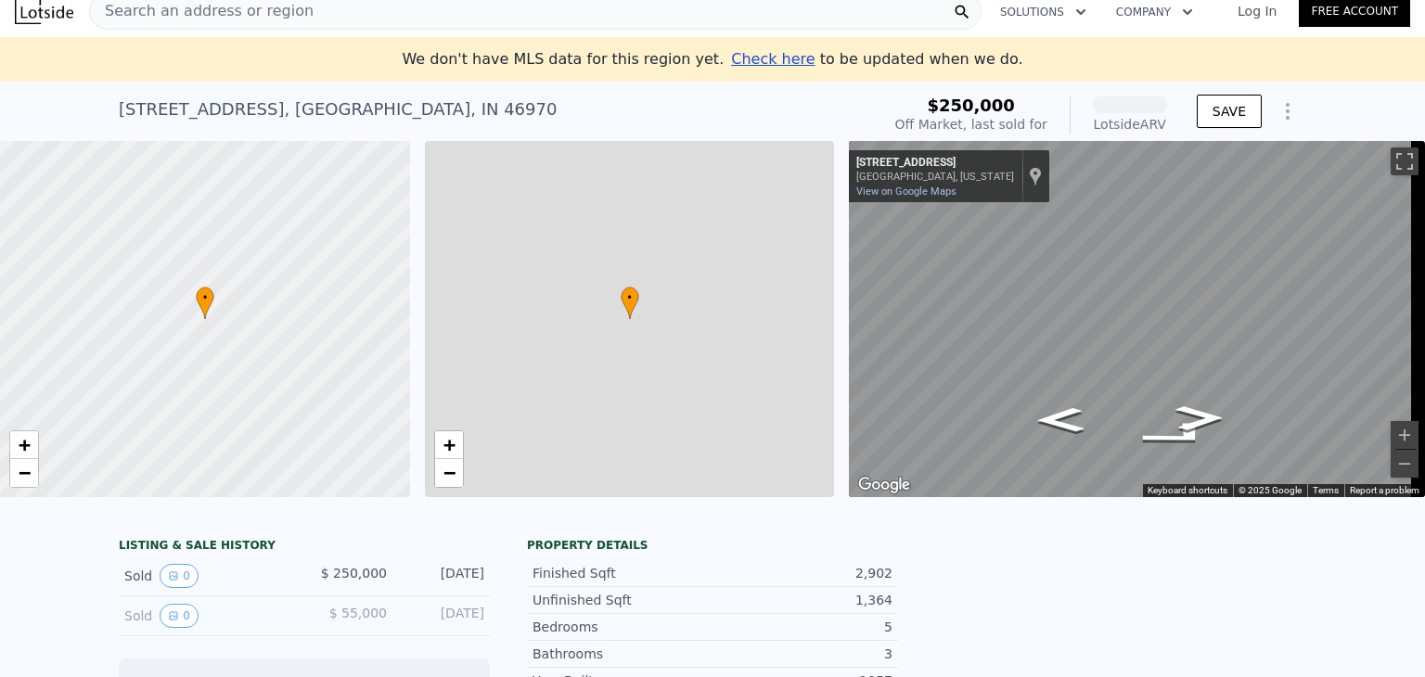
click at [194, 154] on div at bounding box center [205, 320] width 492 height 428
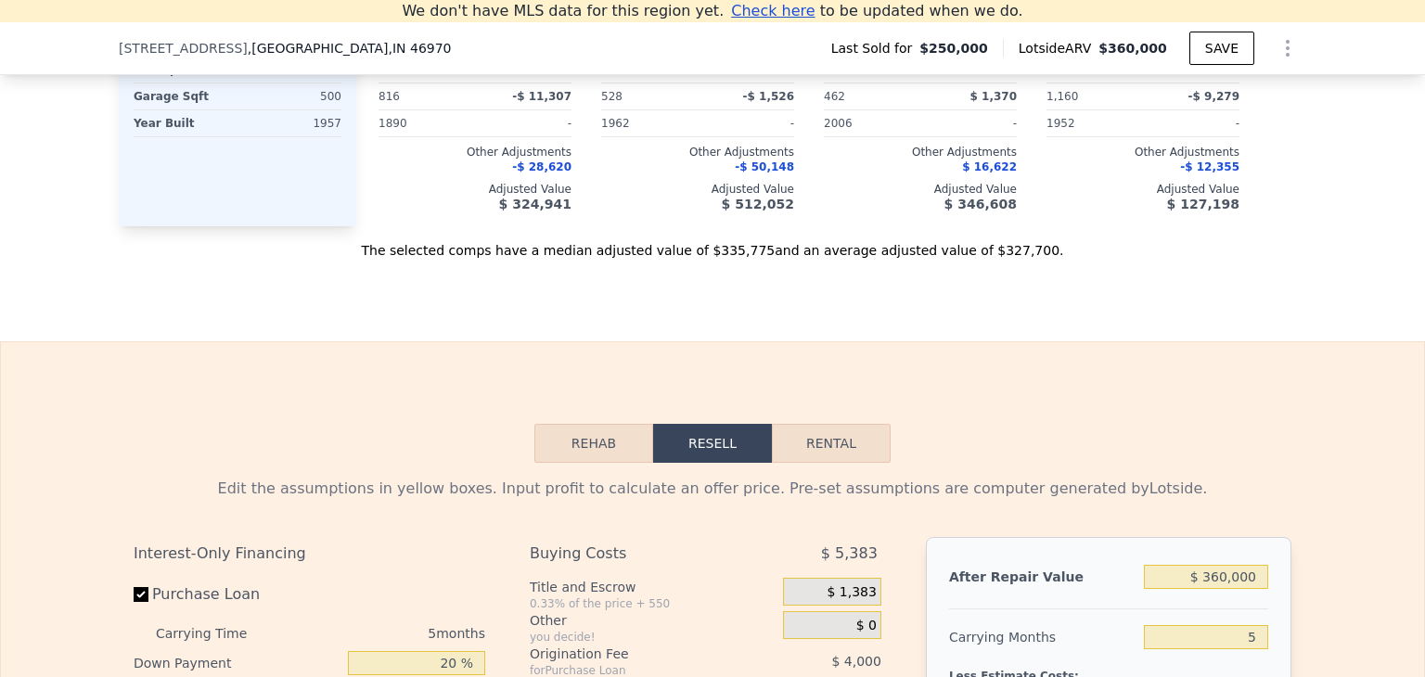
scroll to position [2955, 0]
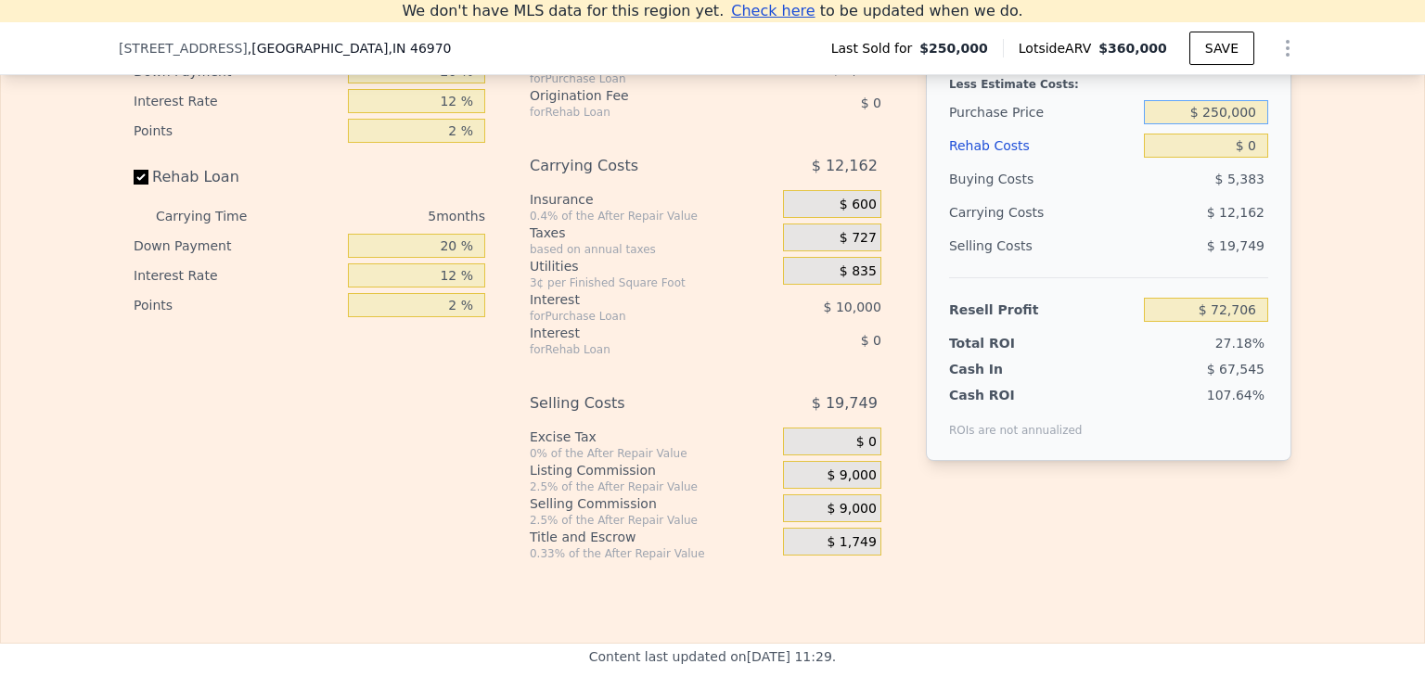
click at [1213, 122] on input "$ 250,000" at bounding box center [1206, 112] width 124 height 24
type input "$ 155,000"
type input "$ 173,343"
click at [1279, 248] on div "After Repair Value $ 360,000 Carrying Months 5 Less Estimate Costs: Purchase Pr…" at bounding box center [1109, 203] width 366 height 516
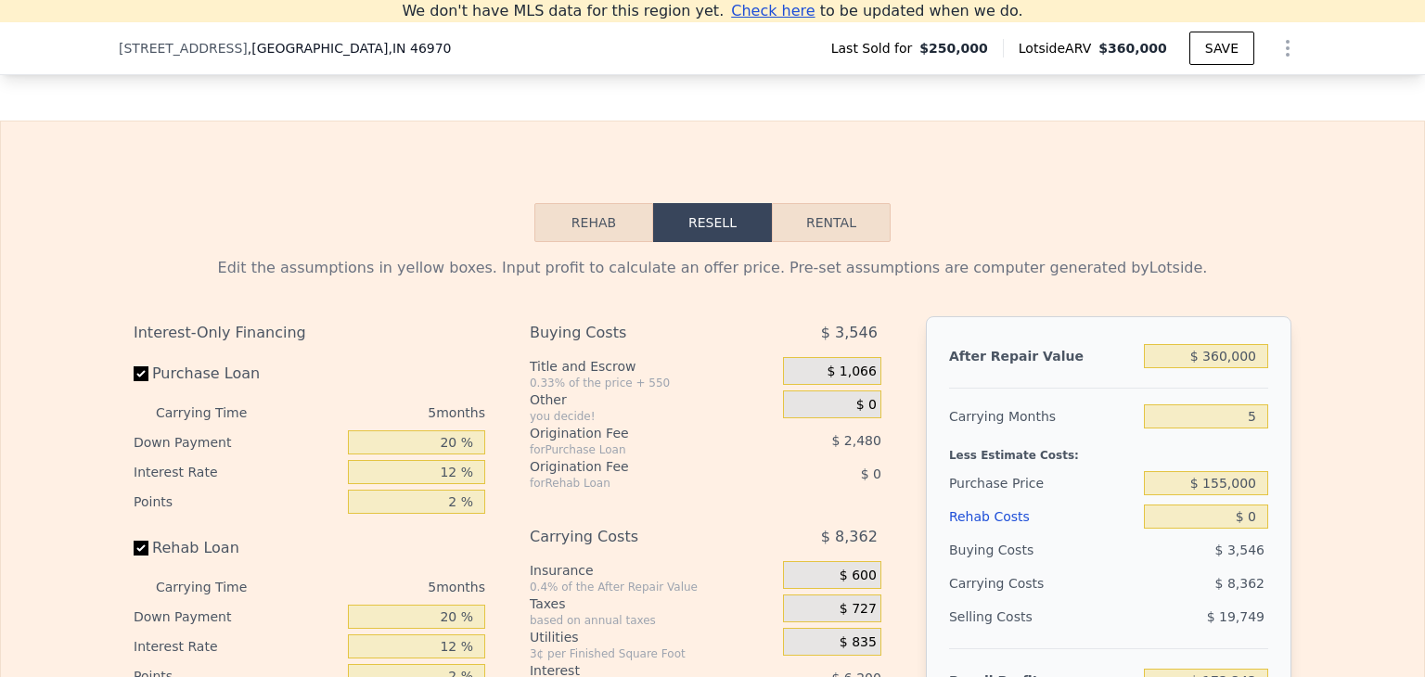
scroll to position [0, 0]
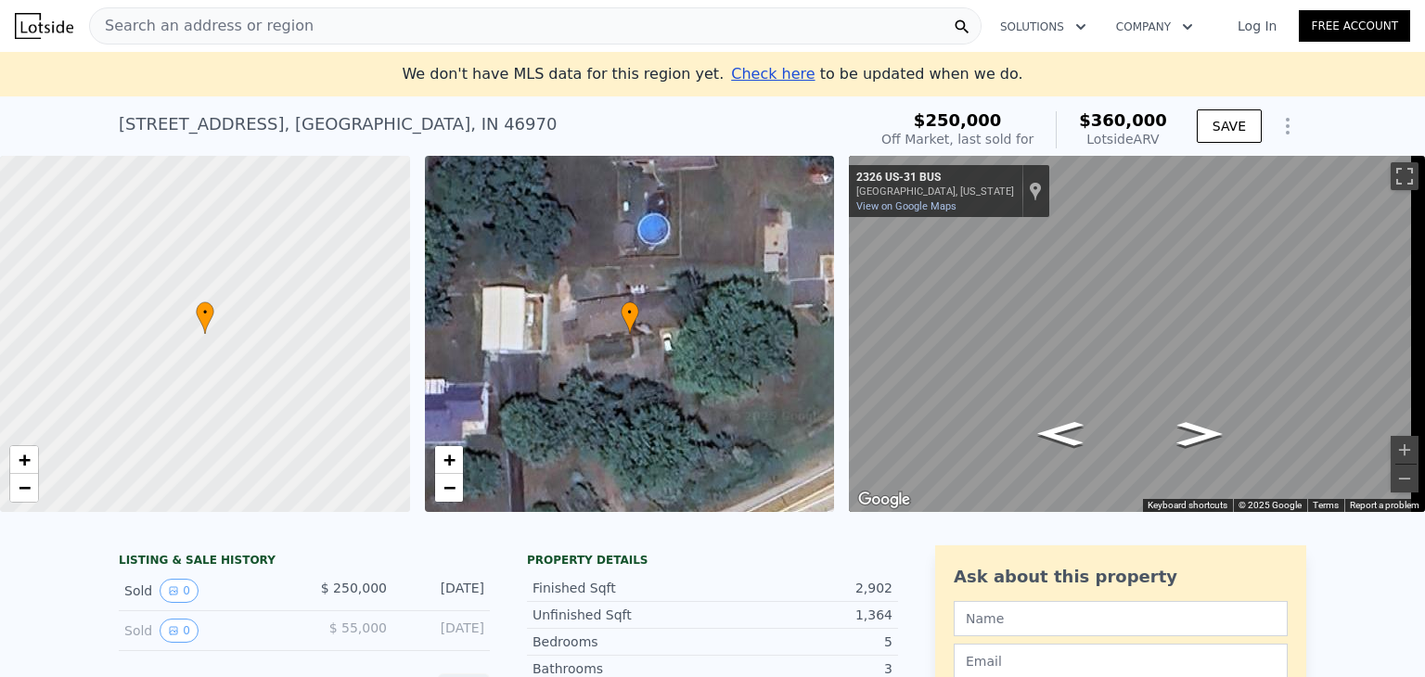
click at [122, 30] on span "Search an address or region" at bounding box center [202, 26] width 224 height 22
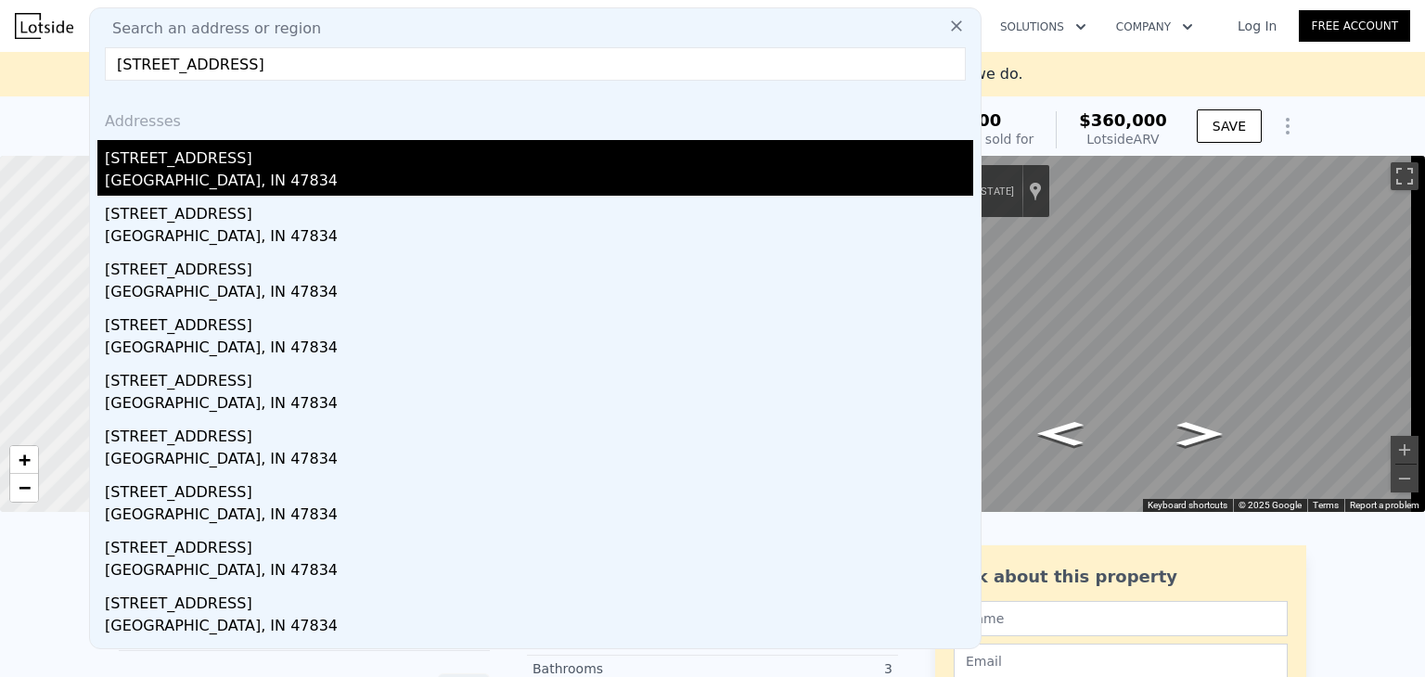
type input "[STREET_ADDRESS]"
click at [207, 180] on div "[GEOGRAPHIC_DATA], IN 47834" at bounding box center [539, 183] width 869 height 26
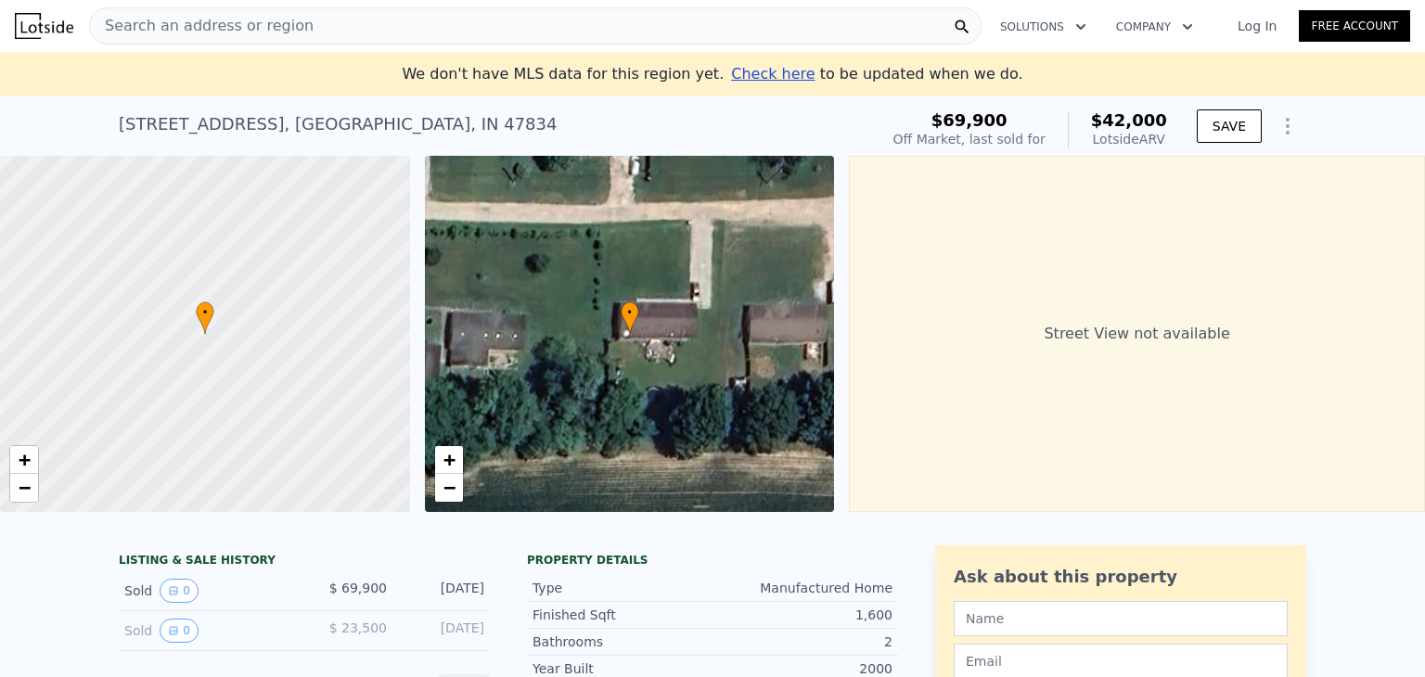
click at [148, 22] on span "Search an address or region" at bounding box center [202, 26] width 224 height 22
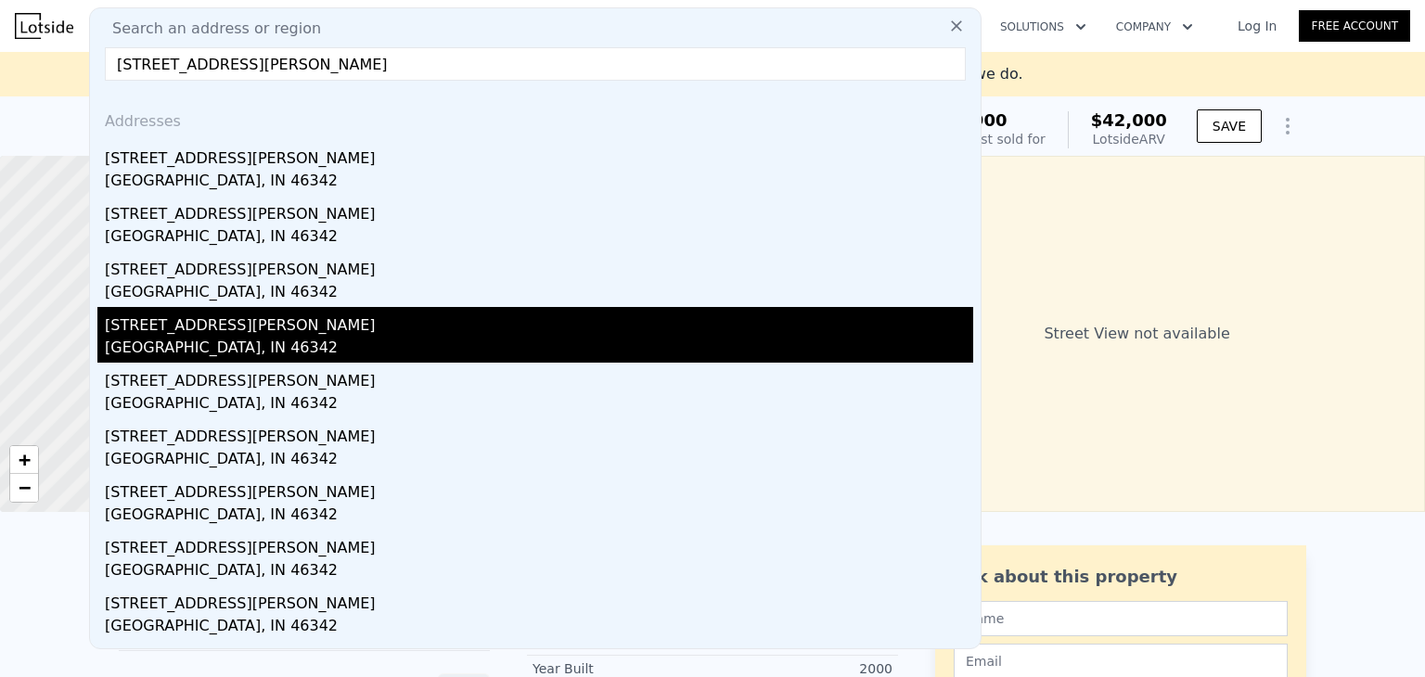
type input "[STREET_ADDRESS][PERSON_NAME]"
click at [167, 340] on div "[GEOGRAPHIC_DATA], IN 46342" at bounding box center [539, 350] width 869 height 26
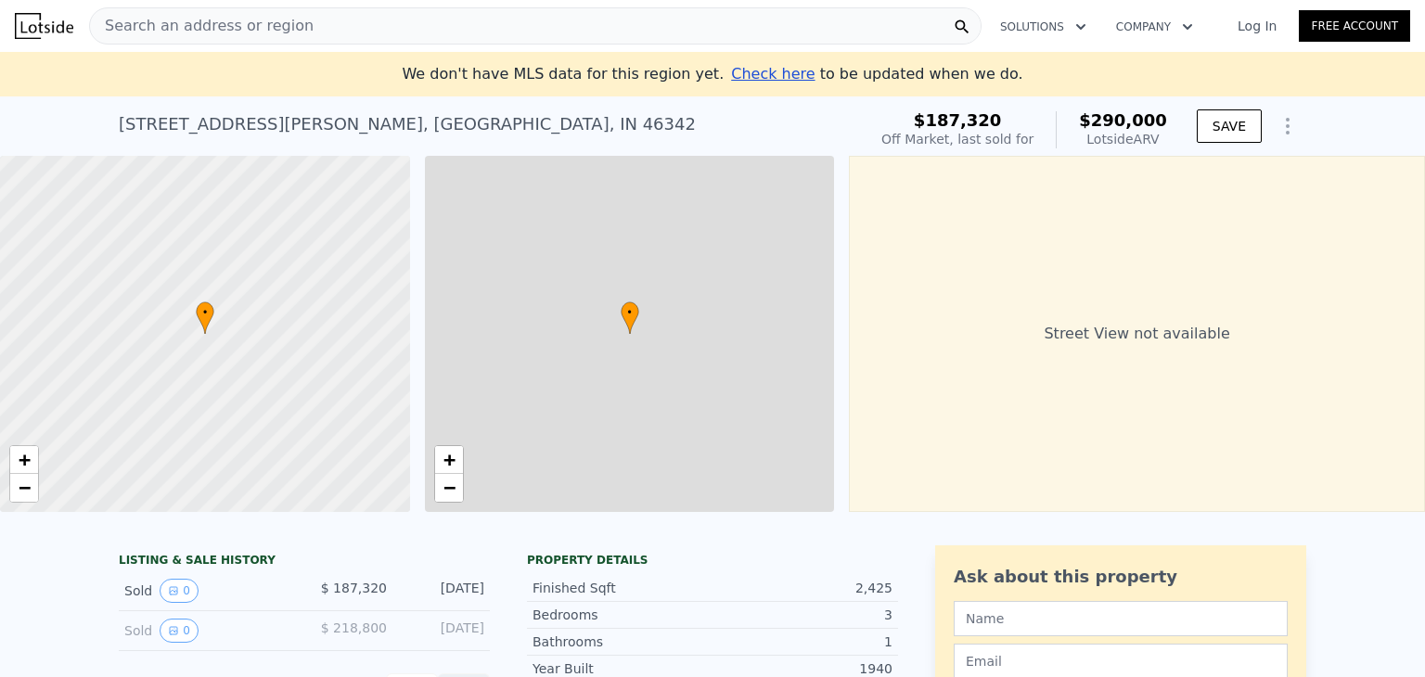
type input "2"
type input "1794"
type input "2628"
type input "5097"
type input "10019"
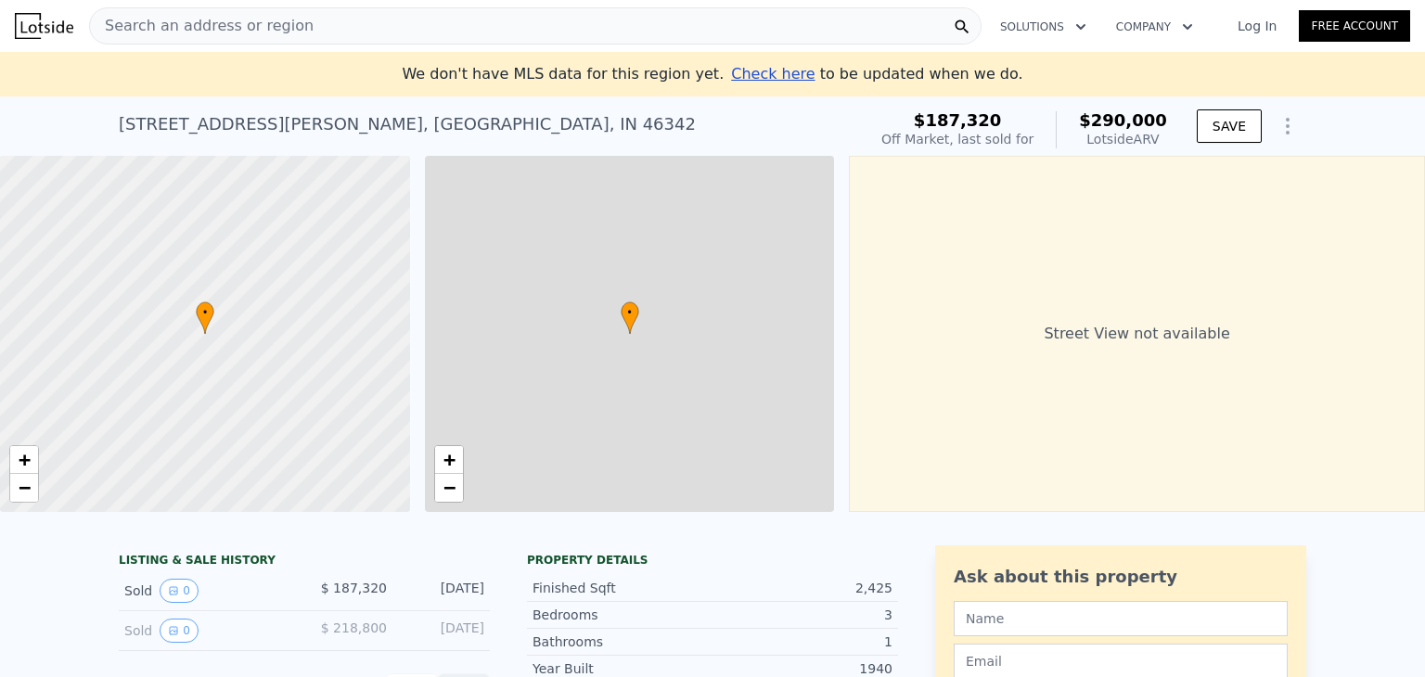
type input "$ 290,000"
type input "5"
type input "$ 69,924"
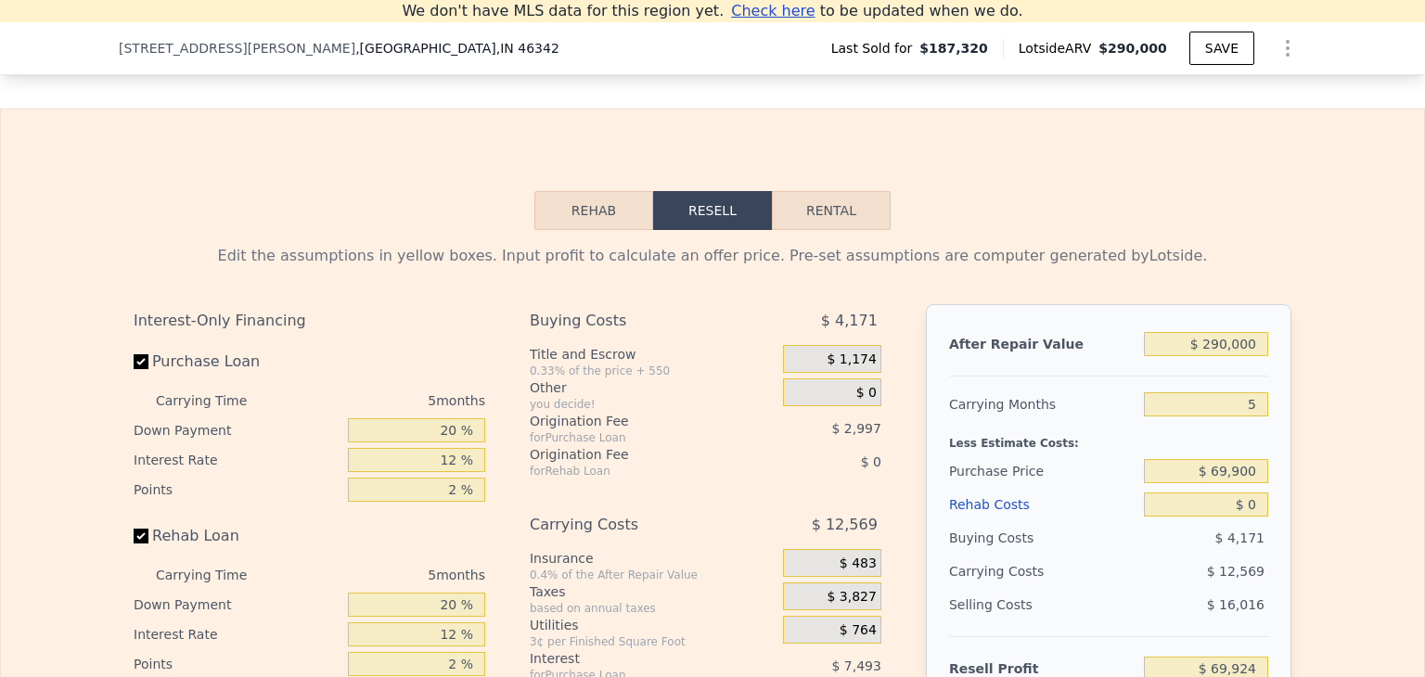
scroll to position [2390, 0]
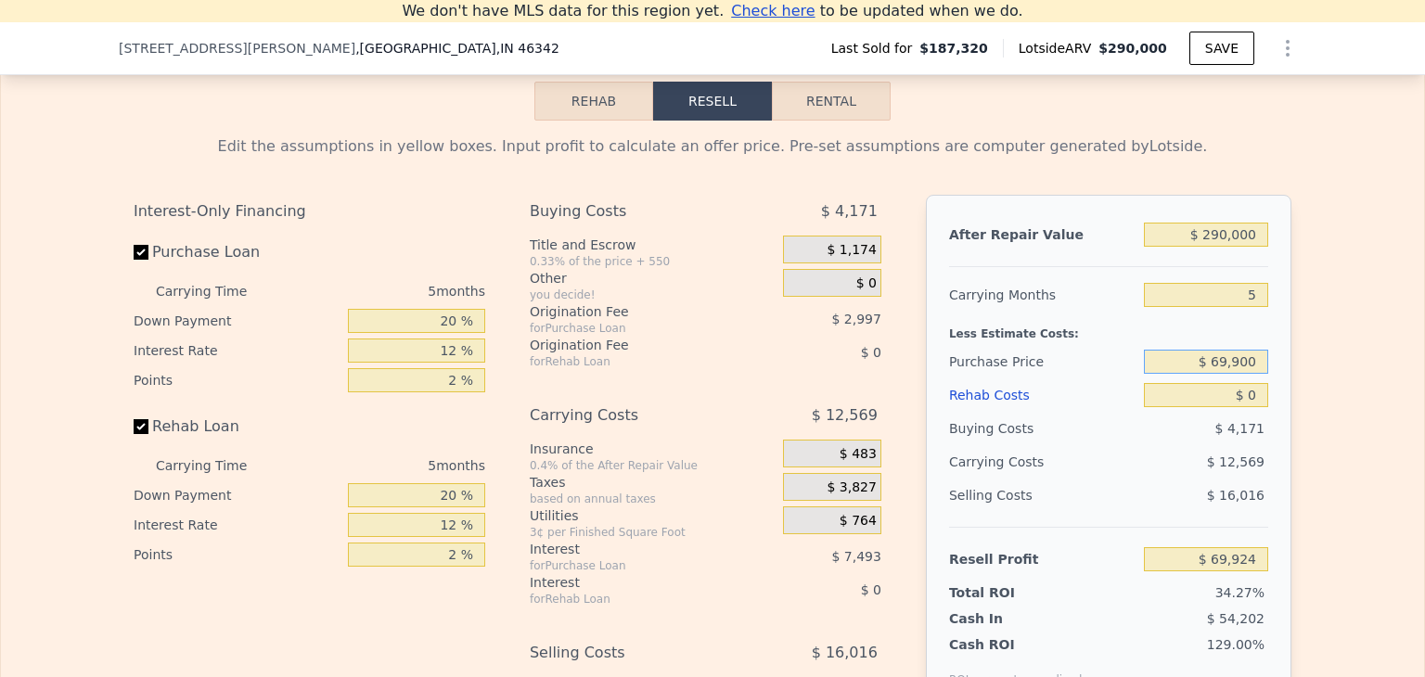
click at [1231, 374] on input "$ 69,900" at bounding box center [1206, 362] width 124 height 24
type input "$ 115,000"
type input "$ 146,537"
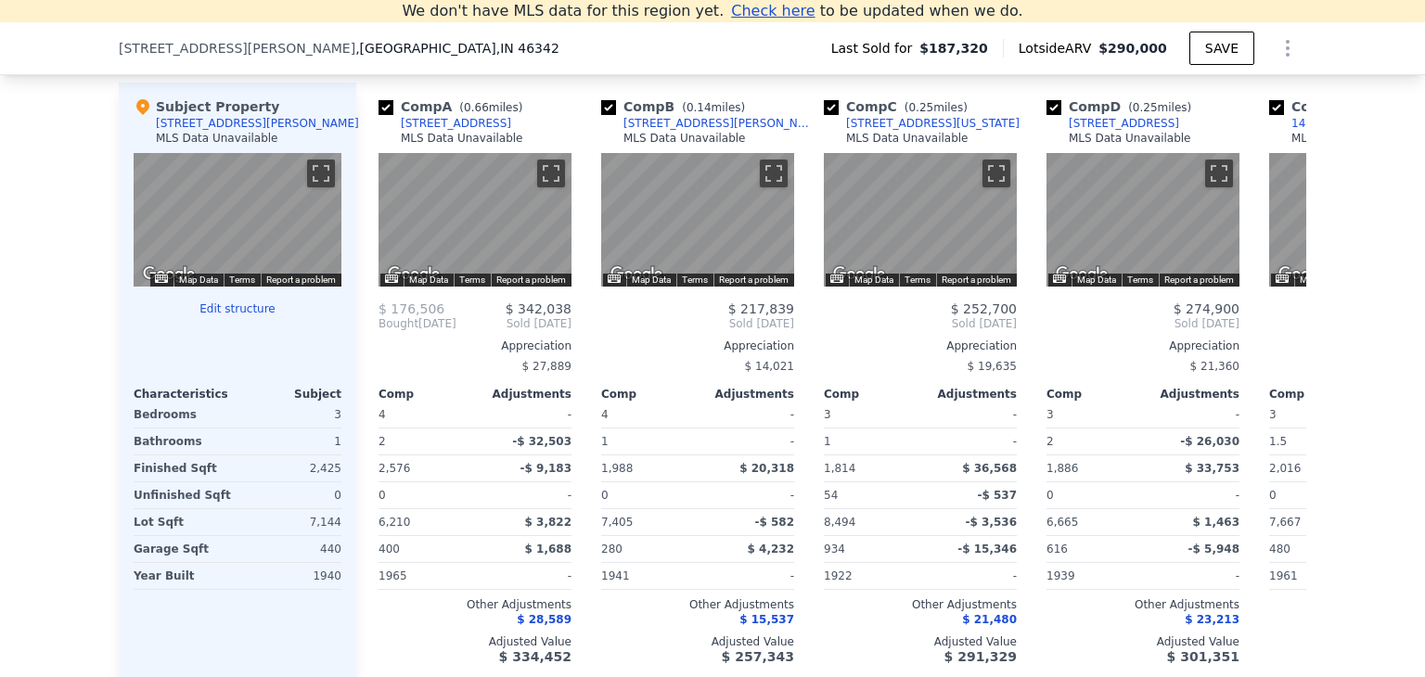
scroll to position [0, 0]
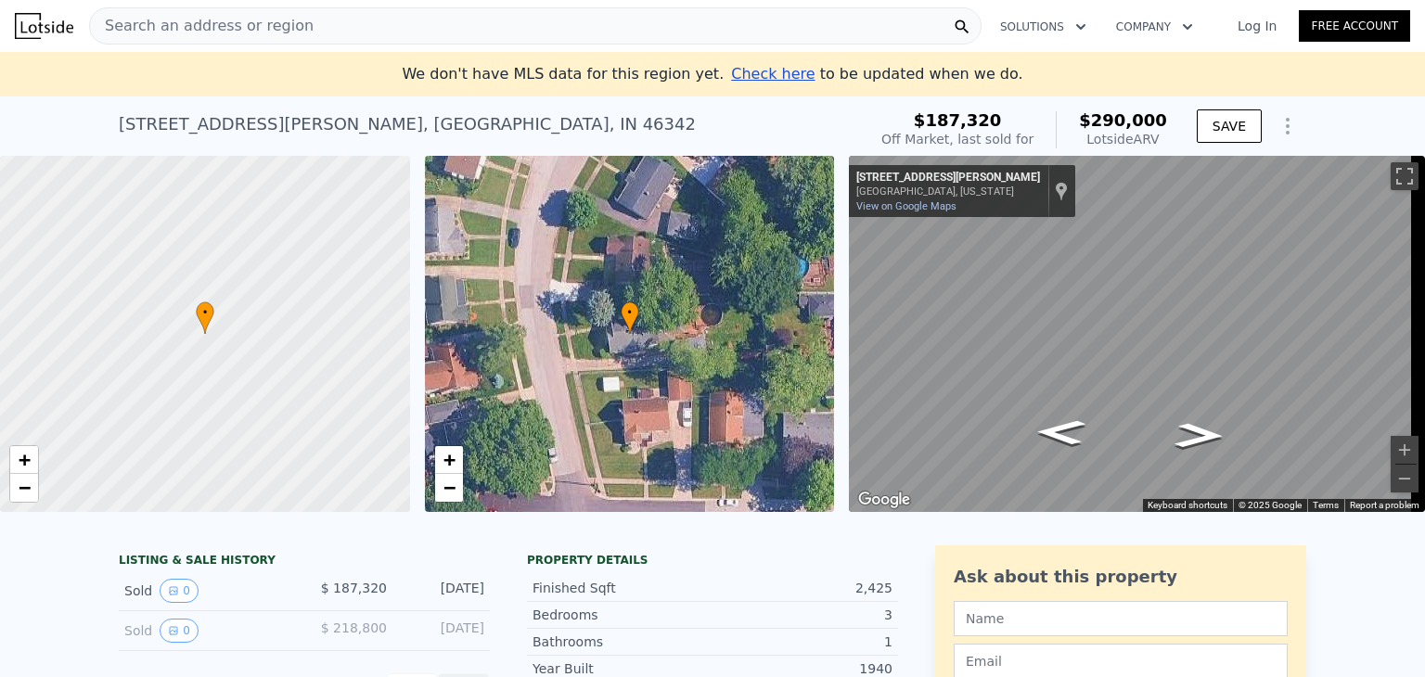
click at [148, 33] on span "Search an address or region" at bounding box center [202, 26] width 224 height 22
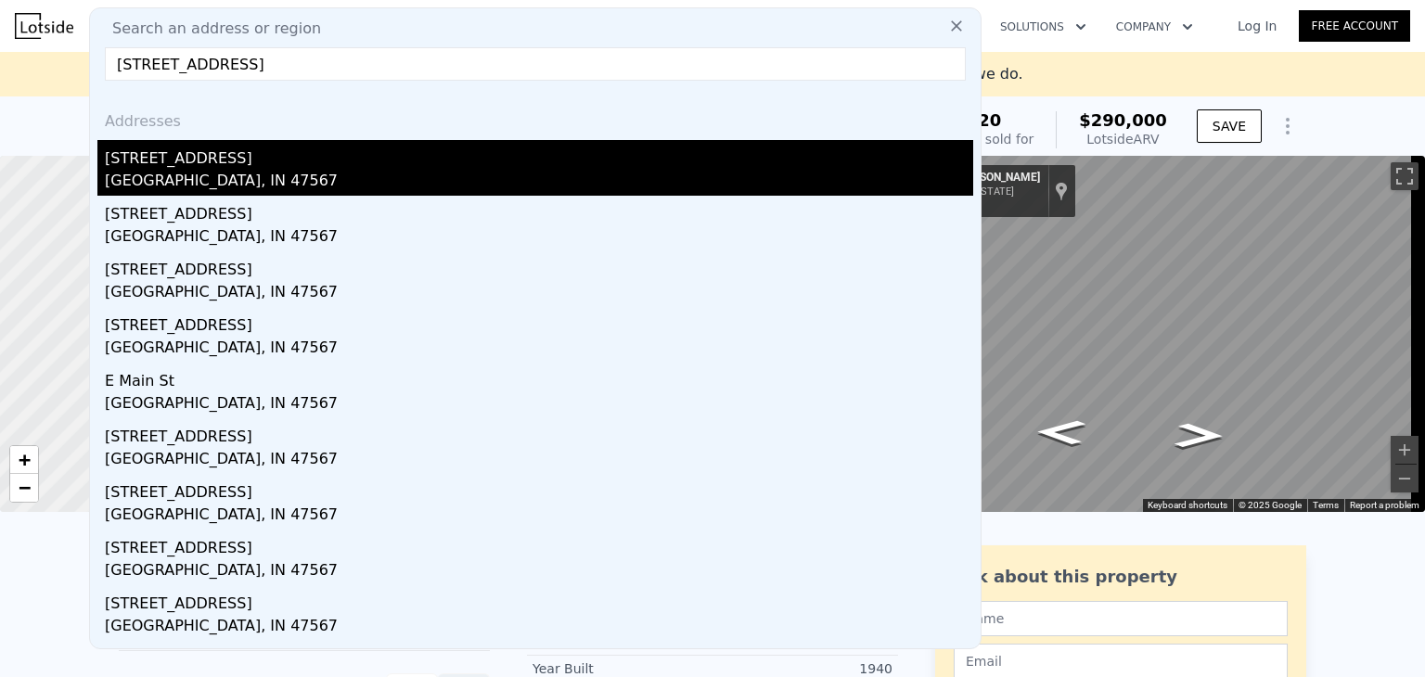
type input "[STREET_ADDRESS]"
click at [167, 167] on div "[STREET_ADDRESS]" at bounding box center [539, 155] width 869 height 30
type input "3"
type input "1620"
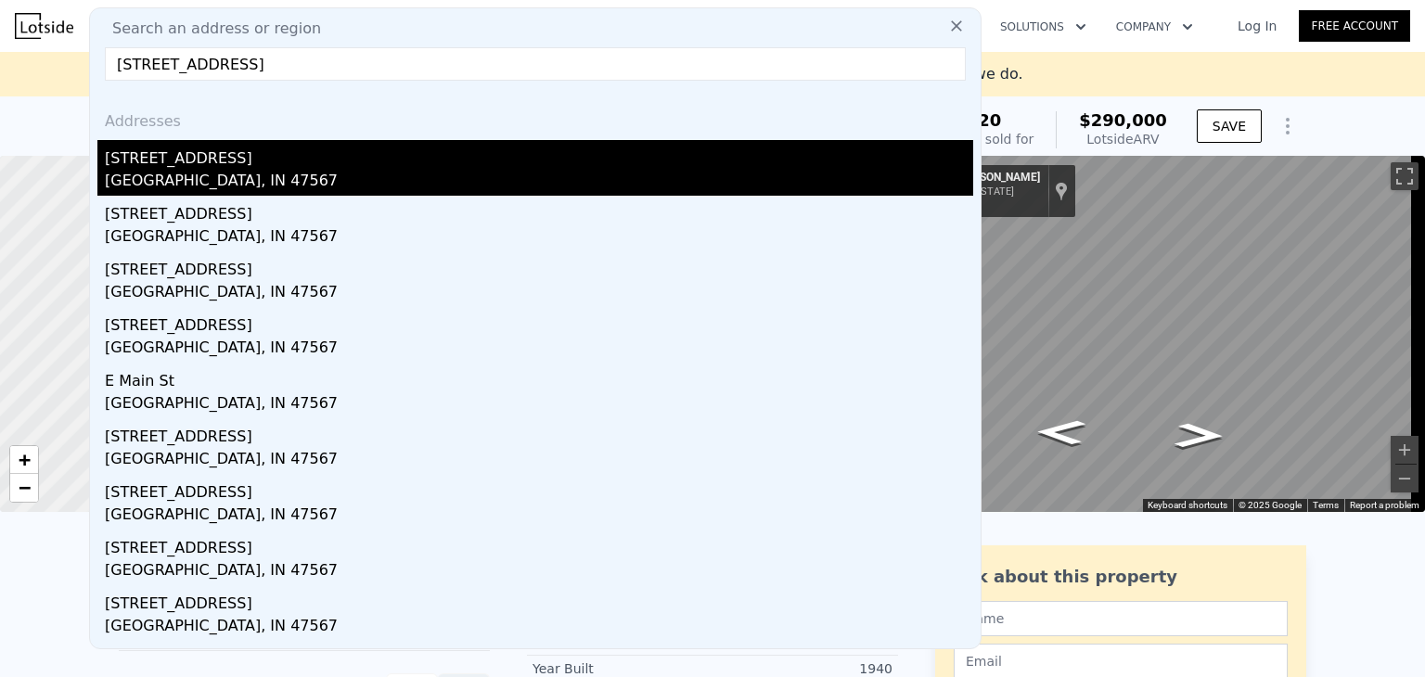
type input "2048"
type input "29621"
type input "43560"
type input "$ 193,000"
type input "$ 29,998"
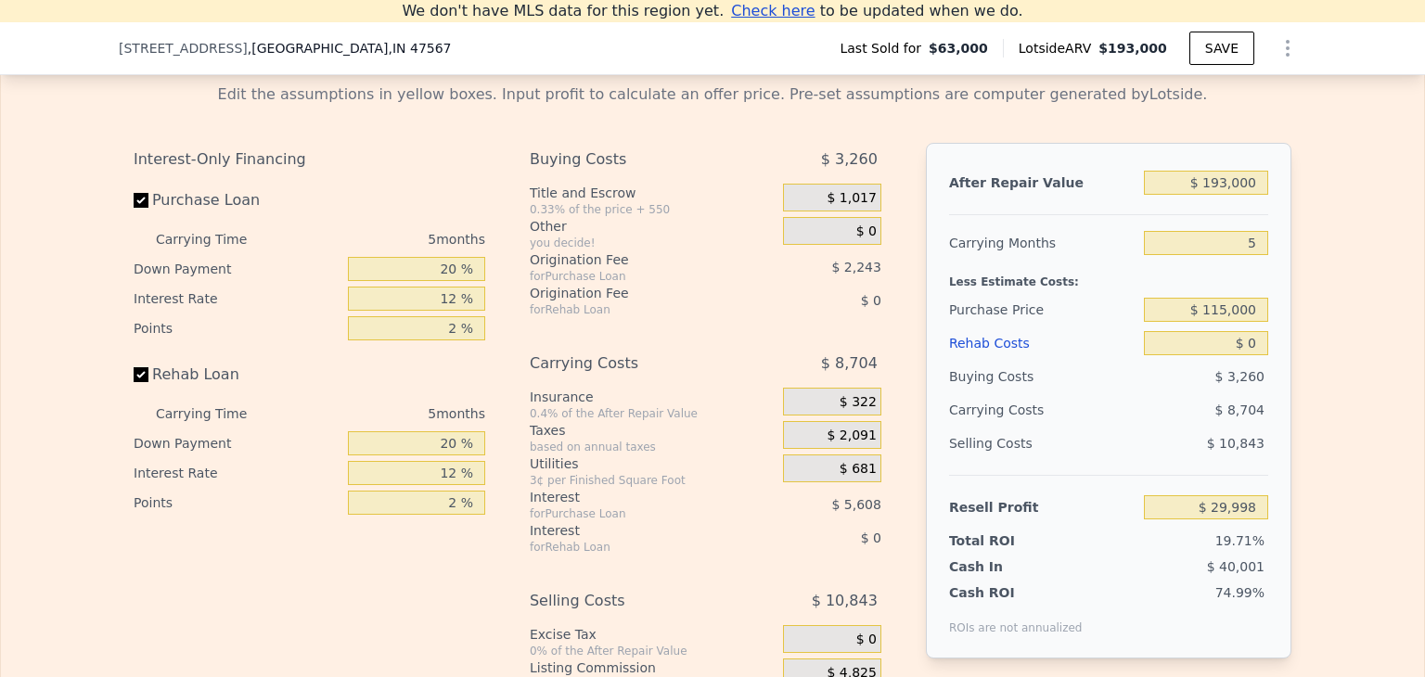
scroll to position [2669, 0]
click at [1240, 321] on input "$ 115,000" at bounding box center [1206, 309] width 124 height 24
type input "$ 80,000"
click at [1273, 416] on div "After Repair Value $ 193,000 Carrying Months 5 Less Estimate Costs: Purchase Pr…" at bounding box center [1109, 400] width 366 height 516
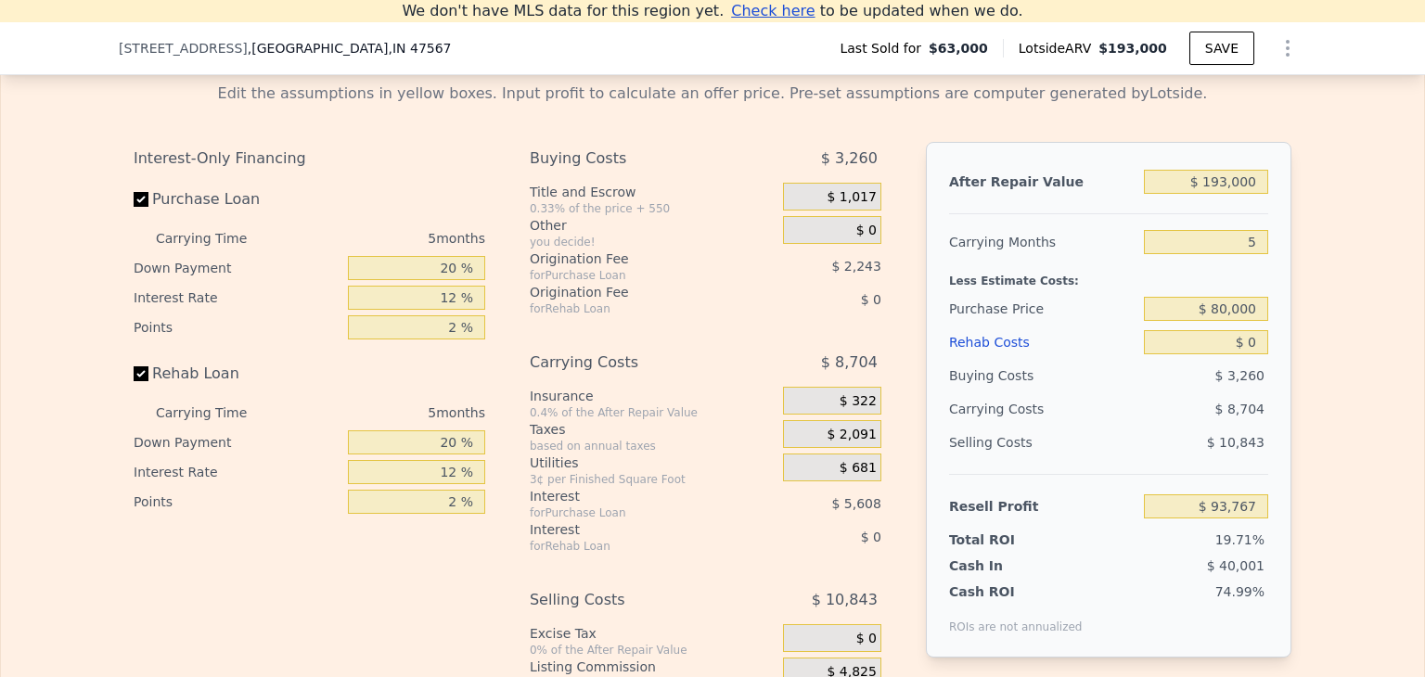
type input "$ 29,998"
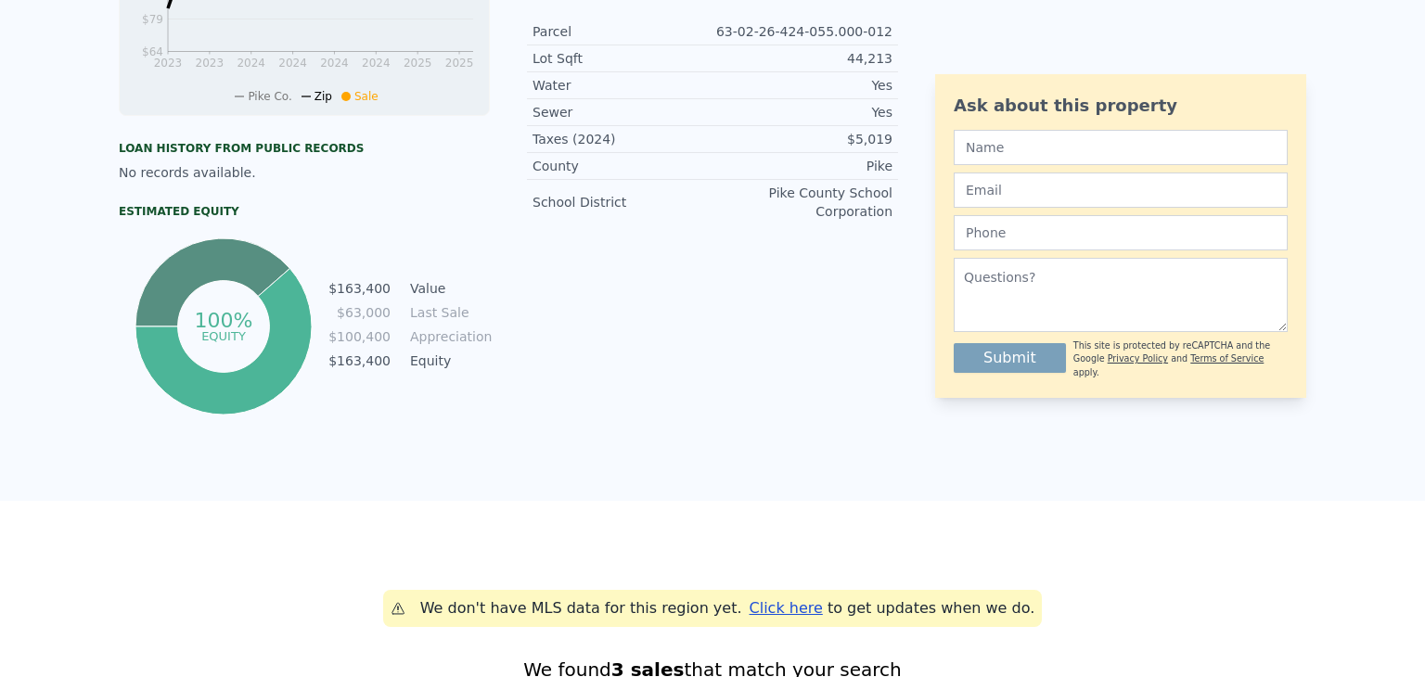
scroll to position [0, 0]
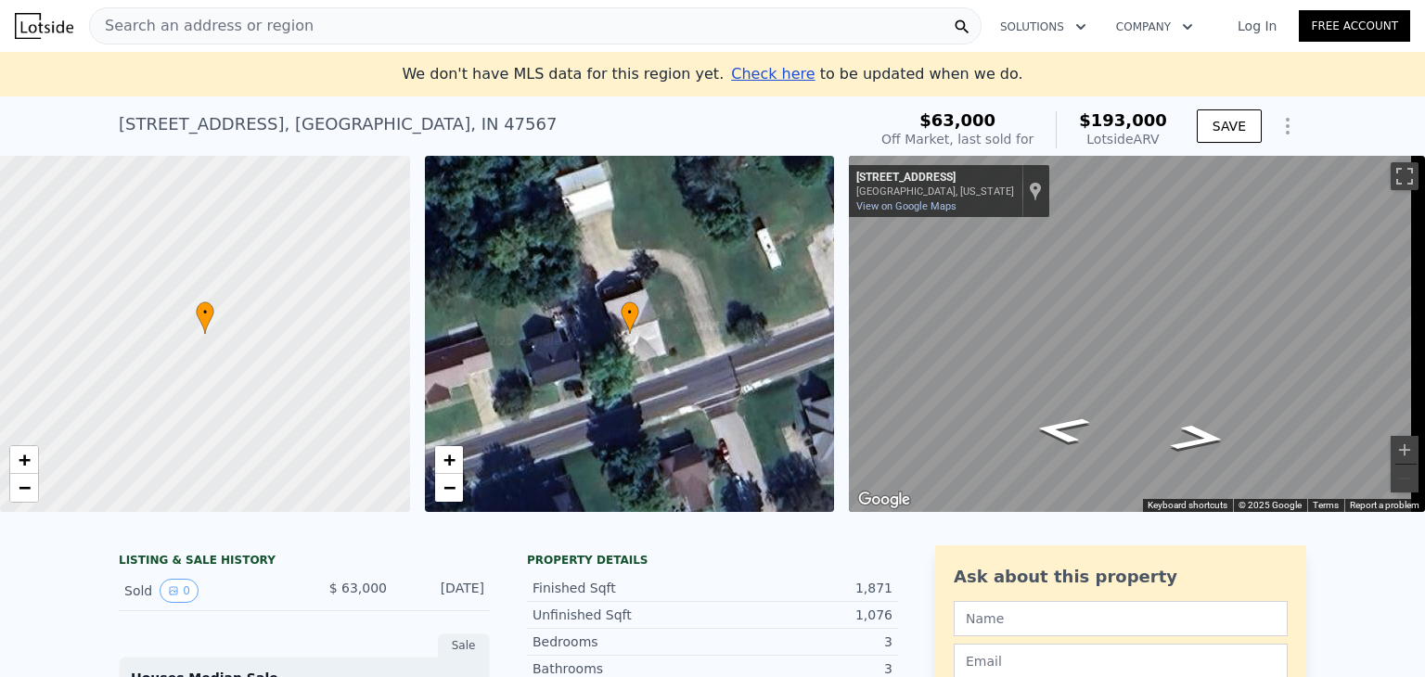
click at [131, 23] on span "Search an address or region" at bounding box center [202, 26] width 224 height 22
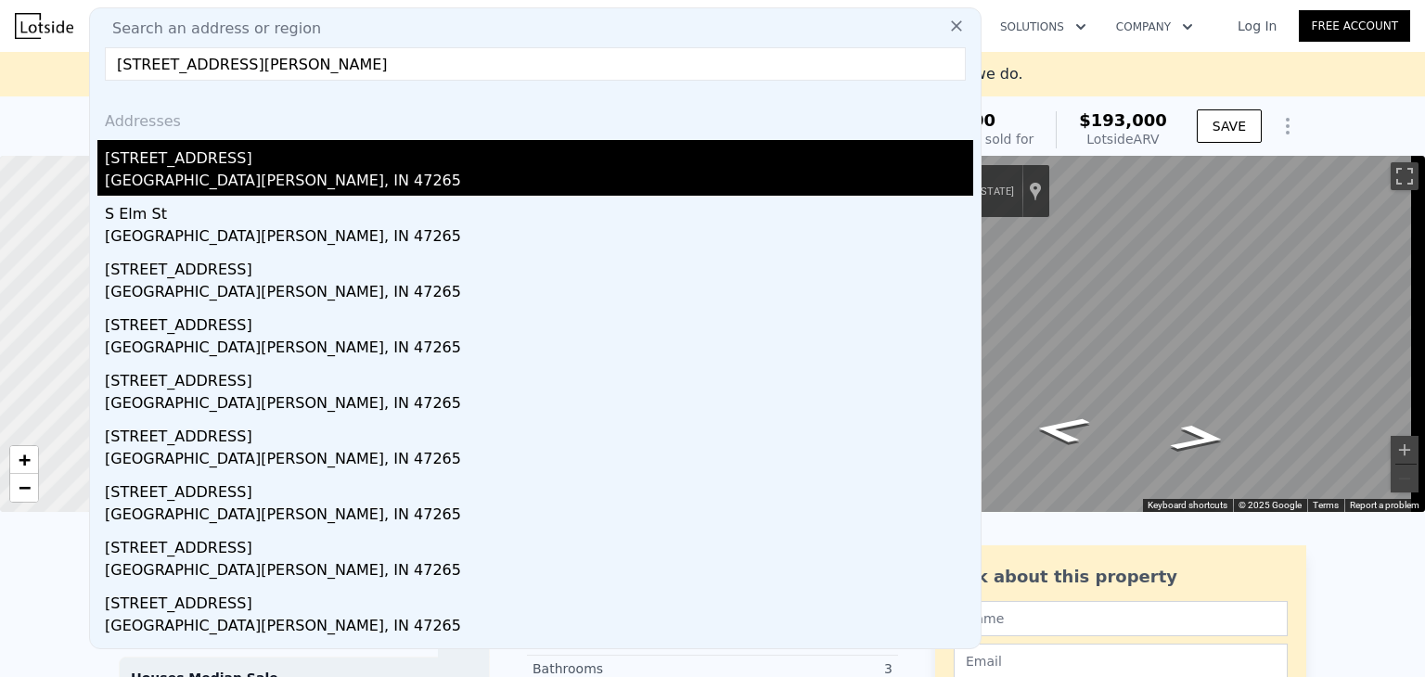
type input "[STREET_ADDRESS][PERSON_NAME]"
click at [148, 175] on div "[GEOGRAPHIC_DATA][PERSON_NAME], IN 47265" at bounding box center [539, 183] width 869 height 26
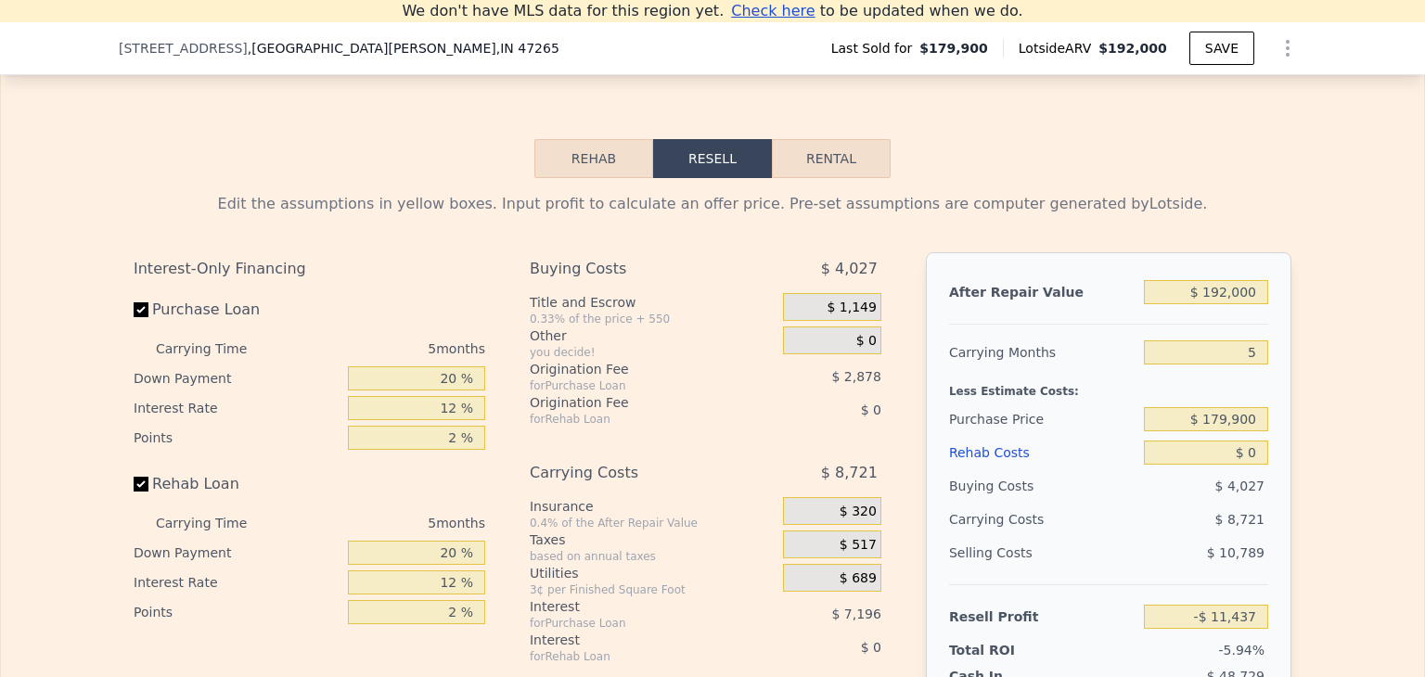
scroll to position [2669, 0]
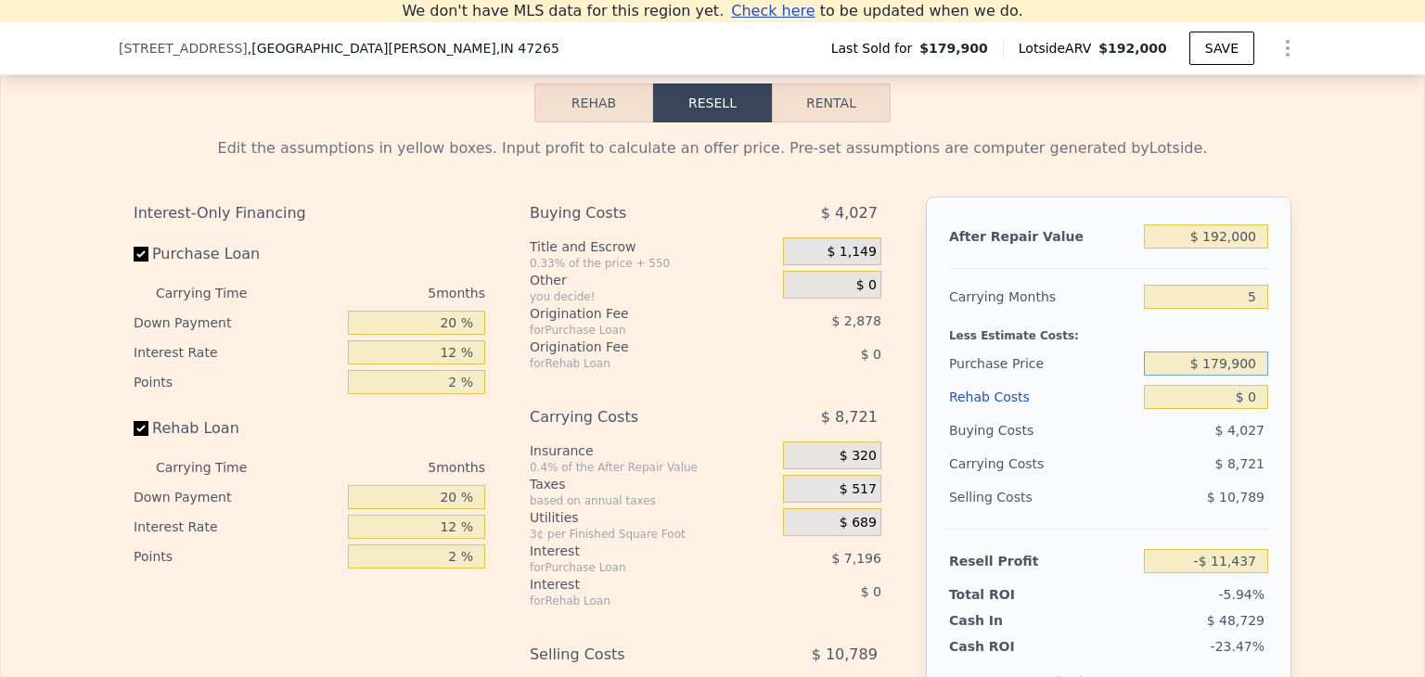
click at [1228, 376] on input "$ 179,900" at bounding box center [1206, 364] width 124 height 24
type input "$ 85,000"
type input "$ 89,092"
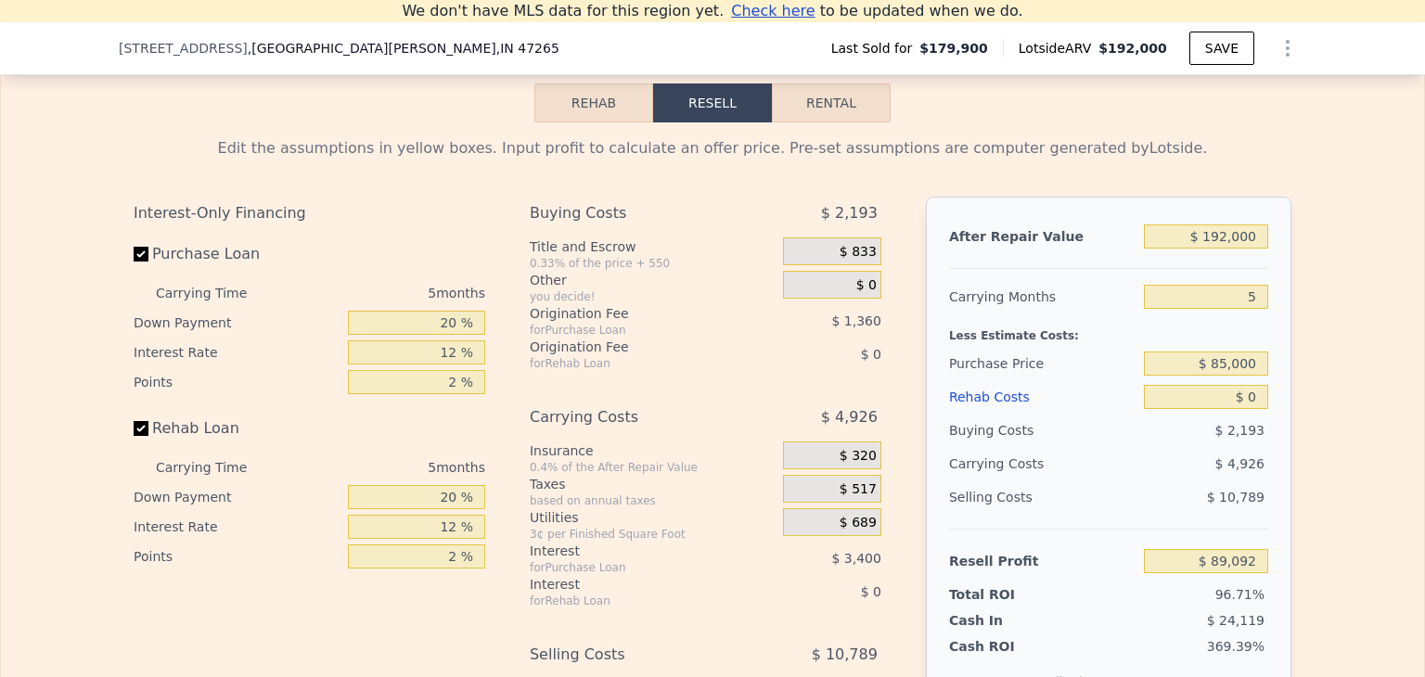
click at [1276, 517] on div "After Repair Value $ 192,000 Carrying Months 5 Less Estimate Costs: Purchase Pr…" at bounding box center [1109, 455] width 366 height 516
